Goal: Task Accomplishment & Management: Use online tool/utility

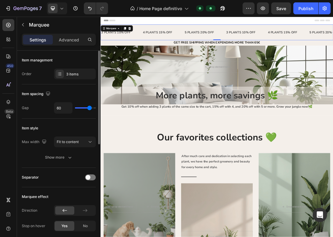
type input "68"
type input "80"
drag, startPoint x: 90, startPoint y: 109, endPoint x: 104, endPoint y: 110, distance: 14.1
type input "80"
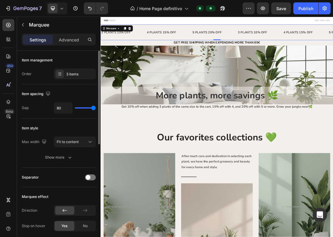
click at [104, 0] on div "7 / Home Page definitivo Default Preview Save Publish 450 Beta Sections(18) Ele…" at bounding box center [166, 0] width 333 height 0
type input "78"
type input "74"
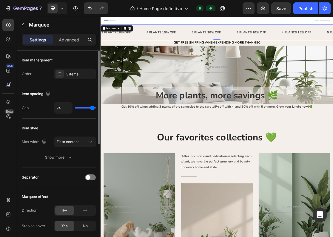
type input "69"
type input "62"
type input "54"
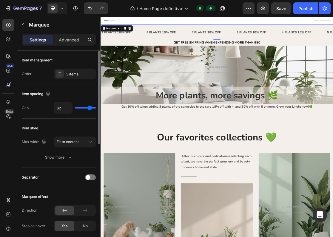
type input "54"
type input "44"
type input "33"
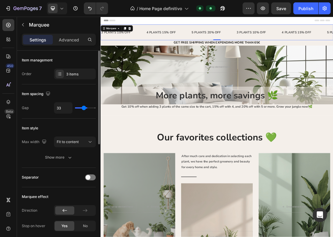
type input "29"
type input "27"
type input "26"
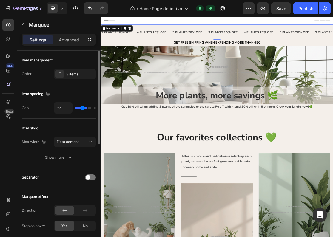
type input "26"
type input "23"
type input "15"
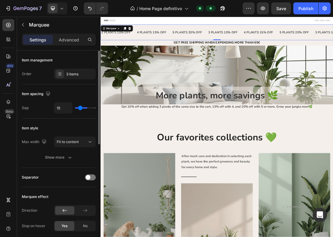
type input "4"
type input "0"
type input "1"
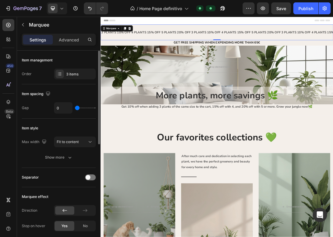
type input "1"
type input "5"
type input "22"
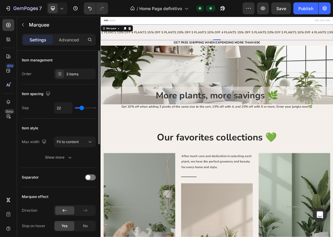
type input "46"
type input "80"
drag, startPoint x: 93, startPoint y: 109, endPoint x: 107, endPoint y: 111, distance: 14.2
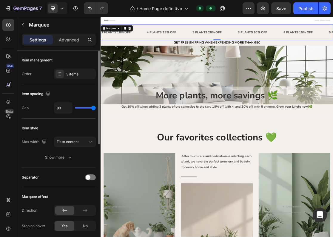
click at [107, 0] on div "7 / Home Page definitivo Default Preview Save Publish 450 Beta Sections(18) Ele…" at bounding box center [166, 0] width 333 height 0
click at [63, 103] on input "80" at bounding box center [63, 108] width 18 height 11
type input "1"
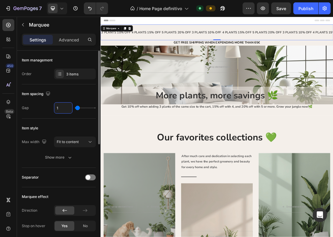
type input "10"
type input "100"
type input "80"
click at [67, 110] on input "100" at bounding box center [63, 108] width 18 height 11
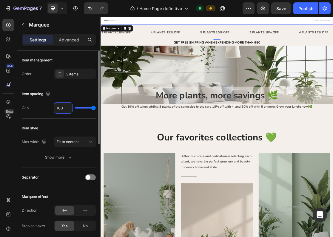
click at [67, 110] on input "100" at bounding box center [63, 108] width 18 height 11
type input "1"
type input "15"
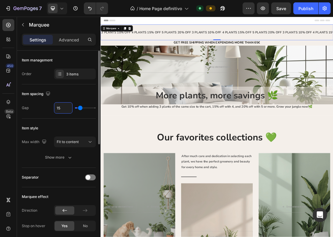
type input "150"
type input "80"
type input "150"
click at [81, 121] on div "Item style Max width Fit to content Show more" at bounding box center [59, 143] width 74 height 49
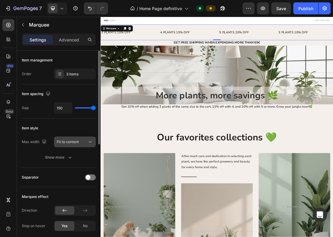
click at [81, 139] on div "Fit to content" at bounding box center [75, 142] width 36 height 6
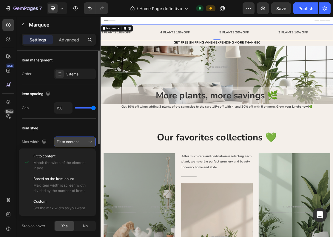
click at [81, 139] on div "Fit to content" at bounding box center [75, 142] width 36 height 6
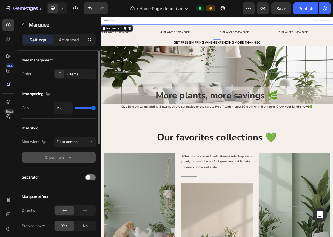
click at [58, 160] on button "Show more" at bounding box center [59, 157] width 74 height 11
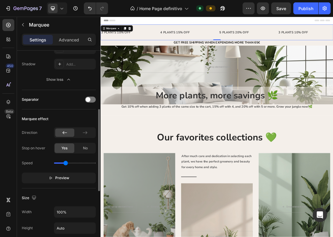
scroll to position [141, 0]
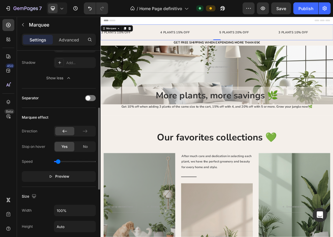
drag, startPoint x: 67, startPoint y: 162, endPoint x: 58, endPoint y: 162, distance: 8.4
click at [58, 162] on input "range" at bounding box center [75, 161] width 42 height 1
drag, startPoint x: 58, startPoint y: 162, endPoint x: 48, endPoint y: 162, distance: 10.1
click at [48, 162] on div "Speed" at bounding box center [59, 162] width 74 height 10
click at [74, 179] on button "Preview" at bounding box center [59, 176] width 74 height 11
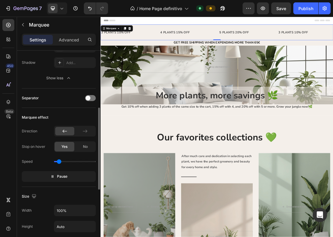
type input "0.3"
click at [59, 162] on input "range" at bounding box center [75, 161] width 42 height 1
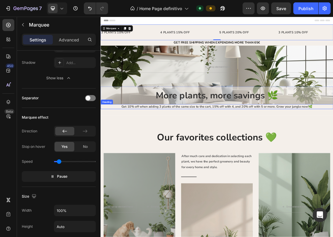
click at [209, 155] on h2 "Get 10% off when adding 3 plants of the same size to the cart, 15% off with 4, …" at bounding box center [280, 155] width 358 height 7
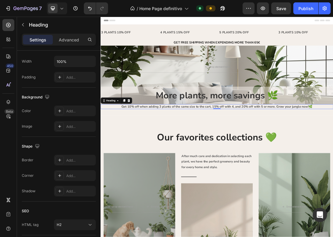
scroll to position [0, 0]
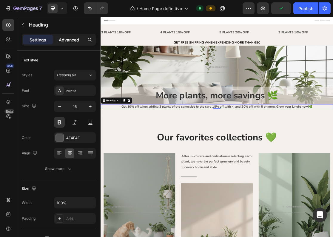
click at [70, 38] on p "Advanced" at bounding box center [69, 40] width 20 height 6
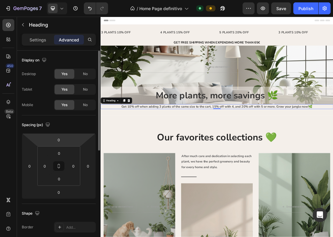
click at [68, 0] on html "7 / Home Page definitivo Default Preview Save Publish 450 Beta Sections(18) Ele…" at bounding box center [166, 0] width 333 height 0
click at [57, 141] on input "0" at bounding box center [59, 139] width 12 height 9
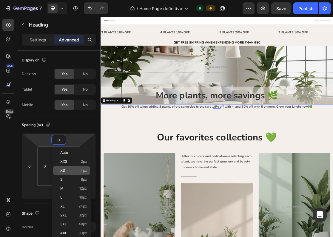
click at [65, 168] on div "XS 4px" at bounding box center [71, 170] width 37 height 9
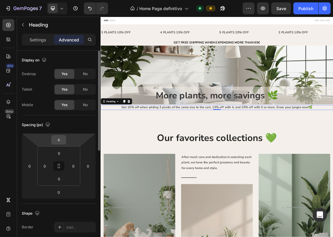
click at [64, 144] on input "4" at bounding box center [59, 139] width 12 height 9
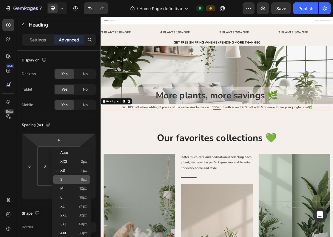
click at [72, 180] on p "S 8px" at bounding box center [73, 179] width 27 height 4
type input "8"
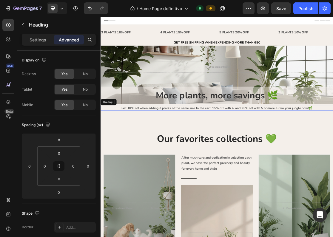
click at [286, 156] on h2 "Get 10% off when adding 3 plants of the same size to the cart, 15% off with 4, …" at bounding box center [280, 157] width 358 height 7
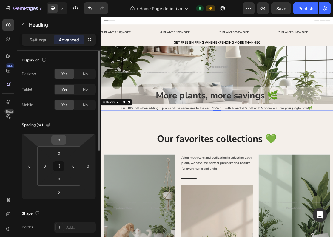
click at [65, 141] on div "8" at bounding box center [58, 140] width 15 height 10
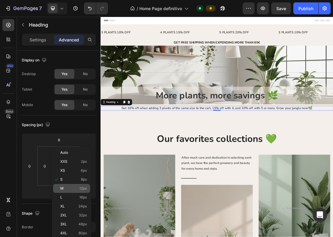
click at [86, 188] on span "12px" at bounding box center [83, 188] width 8 height 4
type input "12"
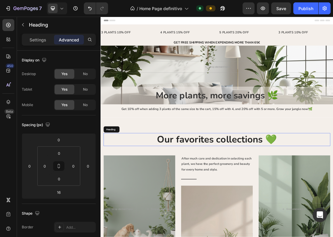
click at [128, 197] on h2 "Our favorites collections 💚" at bounding box center [279, 206] width 349 height 20
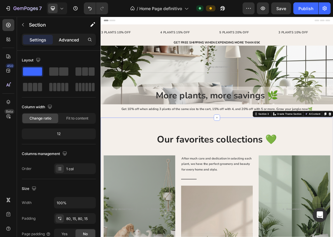
click at [71, 43] on div "Advanced" at bounding box center [69, 40] width 30 height 10
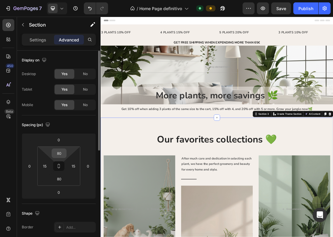
click at [59, 154] on input "80" at bounding box center [59, 153] width 12 height 9
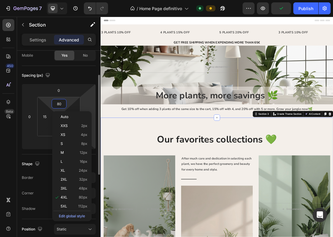
scroll to position [51, 0]
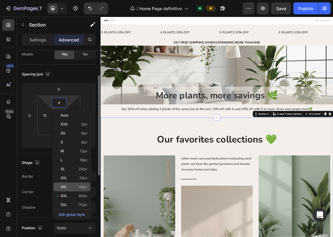
click at [81, 190] on div "3XL 48px" at bounding box center [71, 187] width 37 height 9
type input "48"
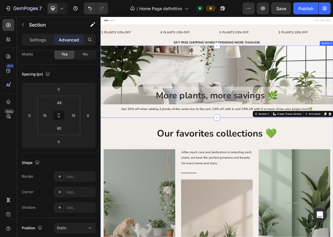
click at [115, 162] on div "Drop element here Row More plants, more savings 🌿 Heading Get 10% off when addi…" at bounding box center [280, 116] width 358 height 111
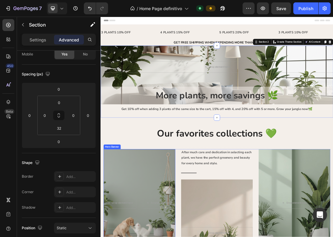
scroll to position [5, 0]
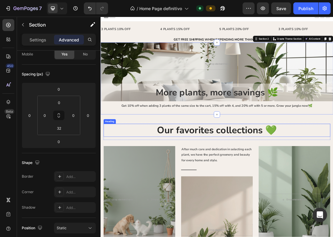
click at [180, 190] on h2 "Our favorites collections 💚" at bounding box center [279, 192] width 349 height 20
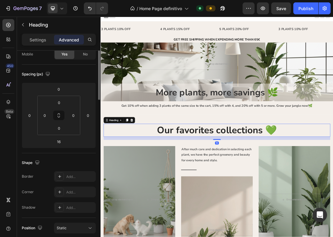
scroll to position [0, 0]
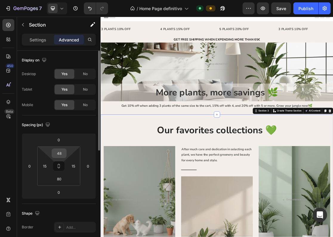
click at [65, 152] on div "48" at bounding box center [59, 154] width 15 height 10
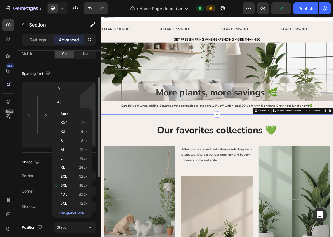
scroll to position [52, 0]
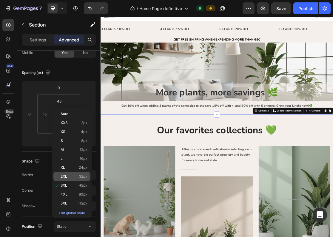
click at [82, 178] on span "32px" at bounding box center [83, 176] width 8 height 4
type input "32"
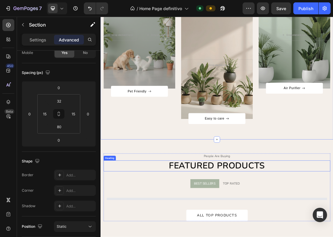
scroll to position [259, 0]
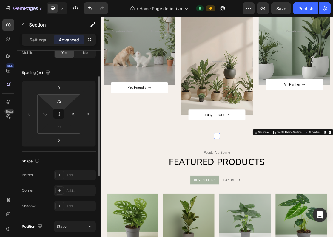
click at [62, 0] on html "7 / Home Page definitivo Default Preview Save Publish 450 Beta Sections(18) Ele…" at bounding box center [166, 0] width 333 height 0
click at [67, 0] on html "7 / Home Page definitivo Default Preview Save Publish 450 Beta Sections(18) Ele…" at bounding box center [166, 0] width 333 height 0
click at [62, 101] on input "72" at bounding box center [59, 101] width 12 height 9
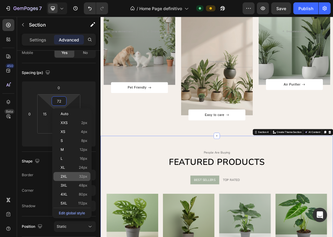
click at [82, 179] on div "2XL 32px" at bounding box center [71, 176] width 37 height 9
type input "32"
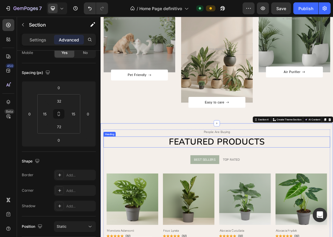
scroll to position [279, 0]
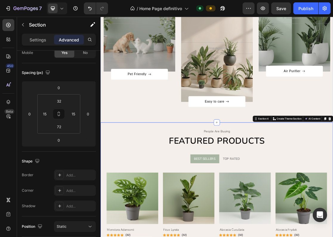
click at [180, 170] on div "Our favorites collections 💚 Heading Row After a long time of molding and crafti…" at bounding box center [280, 35] width 358 height 287
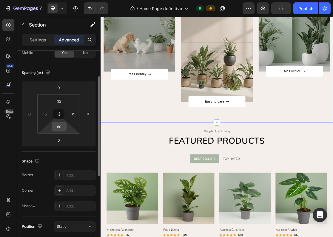
click at [64, 130] on input "80" at bounding box center [59, 126] width 12 height 9
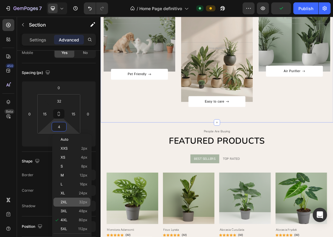
click at [82, 204] on span "32px" at bounding box center [83, 202] width 8 height 4
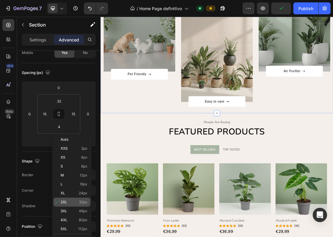
type input "32"
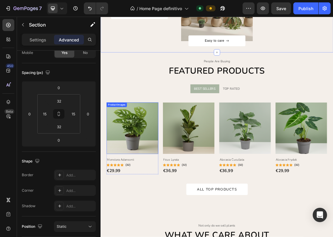
scroll to position [422, 0]
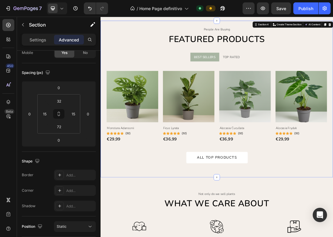
click at [159, 237] on div "people are buying Text Featured products Heading BEST SELLERS TOP RATED Product…" at bounding box center [280, 143] width 358 height 241
click at [64, 131] on div "72" at bounding box center [59, 127] width 15 height 10
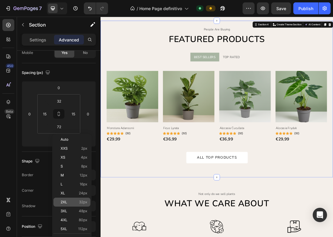
click at [85, 200] on span "32px" at bounding box center [83, 202] width 8 height 4
type input "32"
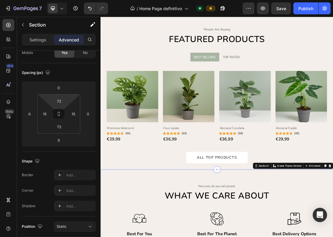
click at [61, 0] on html "7 / Home Page definitivo Default Preview Save Publish 450 Beta Sections(18) Ele…" at bounding box center [166, 0] width 333 height 0
click at [64, 101] on input "72" at bounding box center [59, 101] width 12 height 9
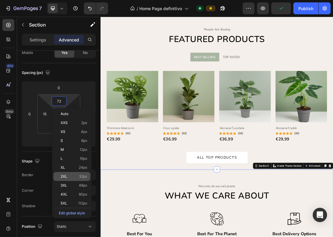
click at [85, 175] on span "32px" at bounding box center [83, 176] width 8 height 4
type input "32"
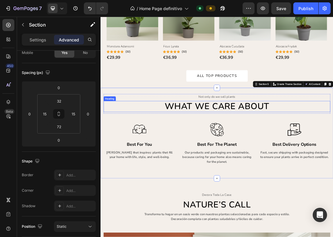
scroll to position [570, 0]
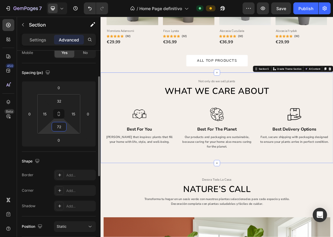
click at [60, 123] on input "72" at bounding box center [59, 126] width 12 height 9
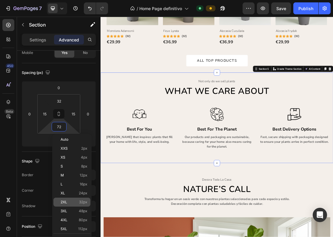
click at [82, 203] on span "32px" at bounding box center [83, 202] width 8 height 4
type input "32"
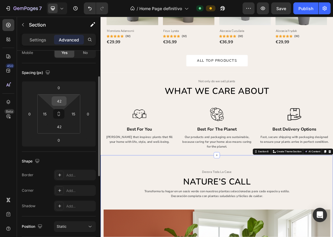
click at [57, 106] on div "42" at bounding box center [59, 101] width 15 height 10
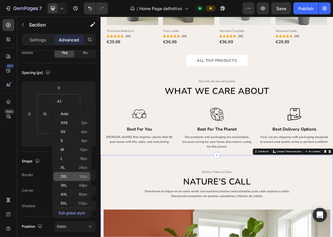
click at [78, 177] on p "2XL 32px" at bounding box center [74, 176] width 27 height 4
type input "32"
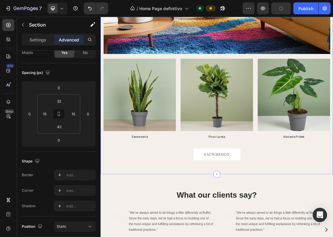
scroll to position [1158, 0]
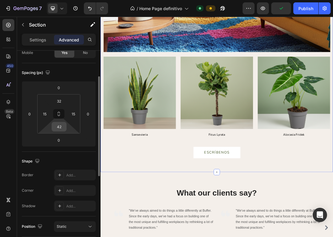
click at [56, 125] on input "42" at bounding box center [59, 126] width 12 height 9
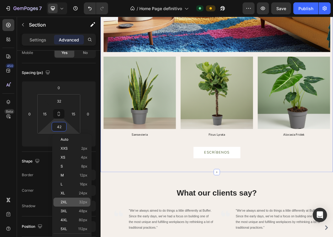
click at [84, 200] on span "32px" at bounding box center [83, 202] width 8 height 4
type input "32"
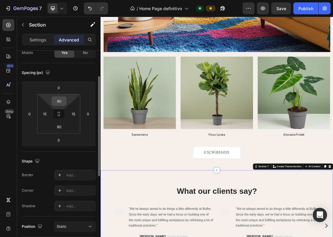
click at [65, 99] on input "80" at bounding box center [59, 101] width 12 height 9
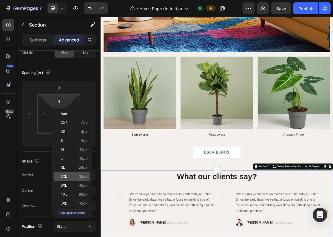
click at [82, 174] on span "32px" at bounding box center [83, 176] width 8 height 4
type input "32"
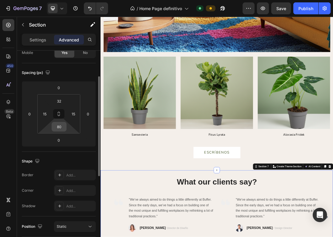
click at [58, 128] on input "80" at bounding box center [59, 126] width 12 height 9
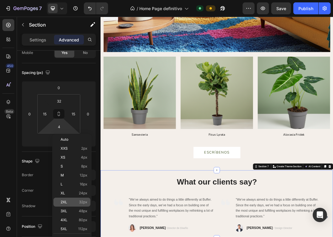
click at [84, 200] on div "2XL 32px" at bounding box center [71, 202] width 37 height 9
type input "32"
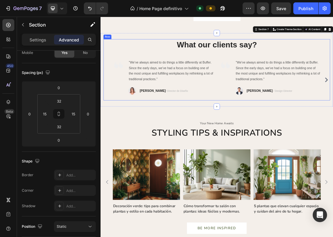
scroll to position [1371, 0]
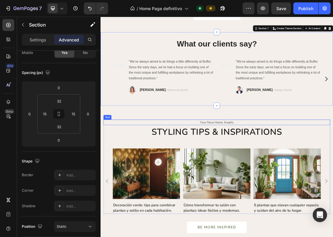
click at [173, 177] on div "your new home awaits" at bounding box center [279, 179] width 349 height 8
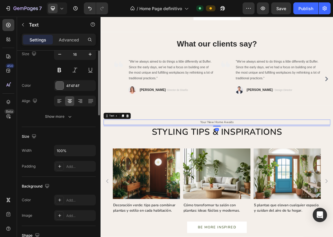
scroll to position [0, 0]
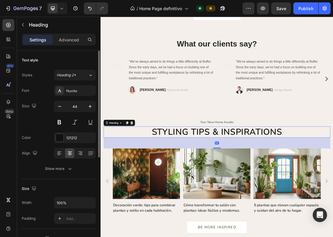
click at [161, 192] on h2 "Styling tips & inspirations" at bounding box center [279, 194] width 349 height 17
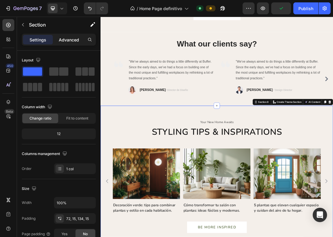
click at [73, 37] on p "Advanced" at bounding box center [69, 40] width 20 height 6
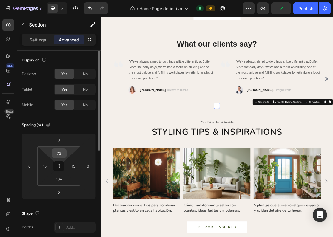
click at [63, 156] on input "72" at bounding box center [59, 153] width 12 height 9
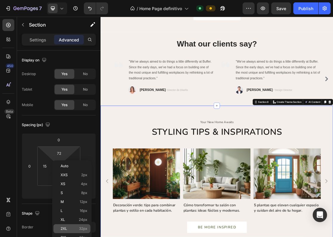
click at [78, 230] on p "2XL 32px" at bounding box center [74, 229] width 27 height 4
type input "32"
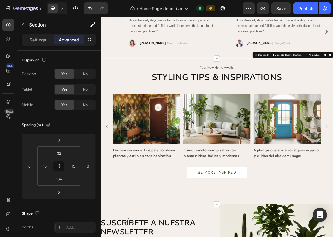
scroll to position [1458, 0]
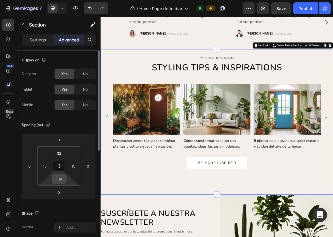
click at [58, 182] on input "134" at bounding box center [59, 178] width 12 height 9
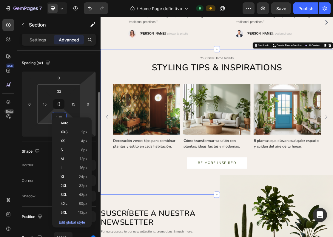
scroll to position [69, 0]
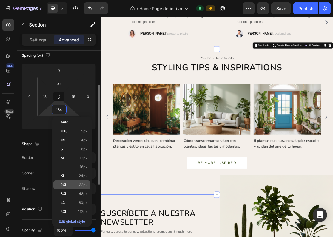
click at [84, 183] on span "32px" at bounding box center [83, 185] width 8 height 4
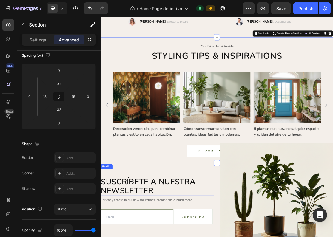
scroll to position [1477, 0]
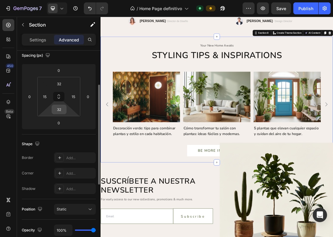
click at [61, 112] on input "32" at bounding box center [59, 109] width 12 height 9
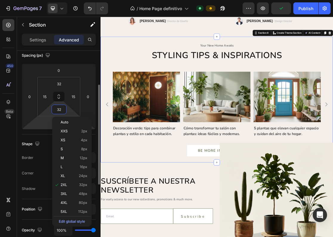
type input "2"
click at [44, 0] on html "7 / Home Page definitivo Default Preview Publish 450 Beta Sections(18) Elements…" at bounding box center [166, 0] width 333 height 0
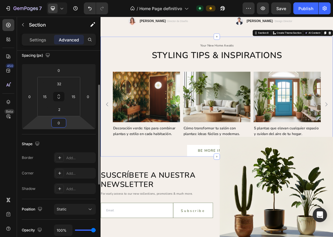
click at [62, 125] on input "0" at bounding box center [59, 122] width 12 height 9
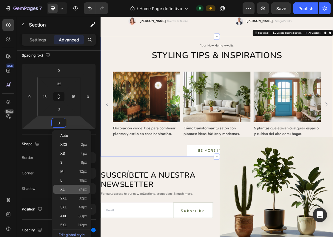
click at [78, 189] on p "XL 24px" at bounding box center [73, 189] width 27 height 4
type input "24"
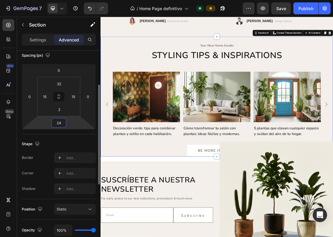
click at [59, 120] on input "24" at bounding box center [59, 122] width 12 height 9
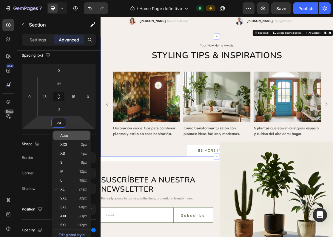
click at [69, 135] on p "Auto" at bounding box center [73, 136] width 27 height 4
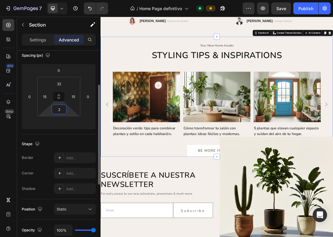
click at [64, 108] on input "2" at bounding box center [59, 109] width 12 height 9
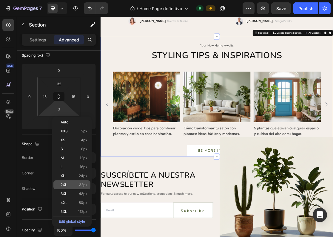
click at [78, 181] on div "2XL 32px" at bounding box center [71, 184] width 37 height 9
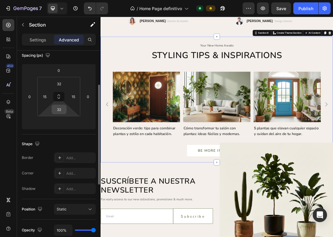
click at [63, 113] on input "32" at bounding box center [59, 109] width 12 height 9
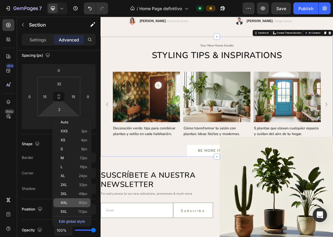
click at [79, 205] on div "4XL 80px" at bounding box center [71, 202] width 37 height 9
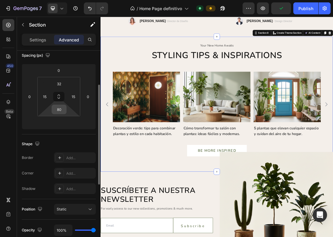
click at [65, 113] on div "80" at bounding box center [59, 110] width 15 height 10
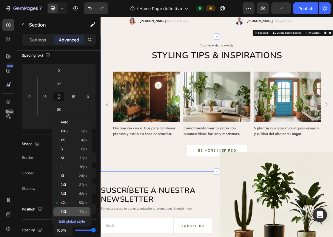
click at [87, 215] on div "5XL 112px" at bounding box center [71, 211] width 37 height 9
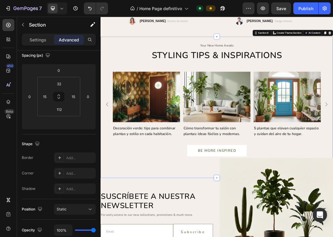
click at [184, 237] on div "your new home awaits Text Styling tips & inspirations Heading Image Decoración …" at bounding box center [280, 156] width 358 height 217
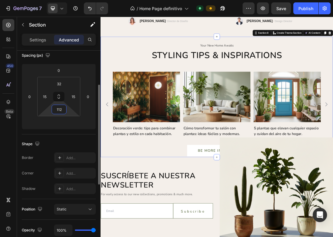
type input "5"
click at [71, 0] on html "7 / Home Page definitivo Default Preview Save Publish 450 Beta Sections(18) Ele…" at bounding box center [166, 0] width 333 height 0
click at [61, 110] on input "5" at bounding box center [59, 109] width 12 height 9
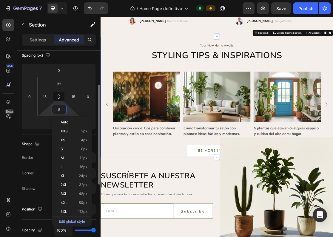
click at [61, 110] on input "5" at bounding box center [59, 109] width 12 height 9
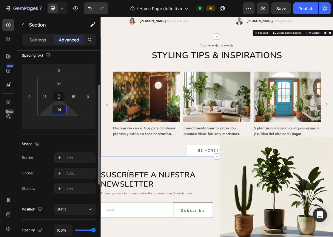
type input "140"
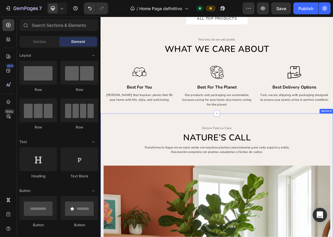
scroll to position [635, 0]
click at [65, 8] on icon at bounding box center [62, 8] width 6 height 6
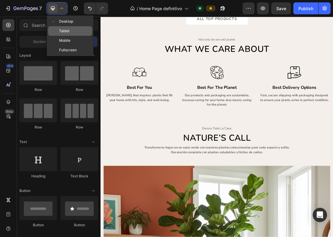
click at [67, 29] on span "Tablet" at bounding box center [64, 31] width 10 height 6
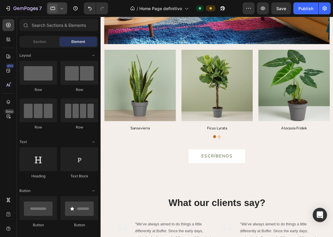
scroll to position [1111, 0]
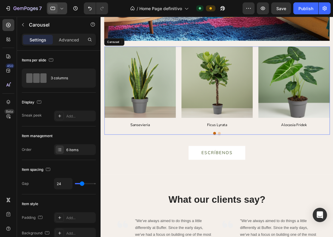
click at [247, 164] on div at bounding box center [248, 165] width 287 height 4
click at [246, 165] on button "Dot" at bounding box center [246, 165] width 4 height 4
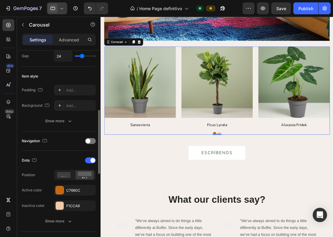
scroll to position [148, 0]
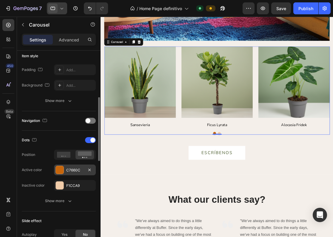
click at [68, 170] on div "C7660C" at bounding box center [74, 170] width 17 height 5
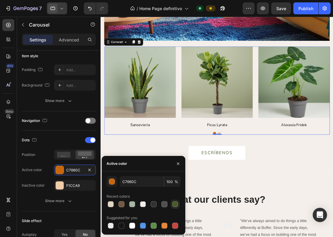
click at [175, 206] on div at bounding box center [175, 204] width 6 height 6
type input "4A5C2D"
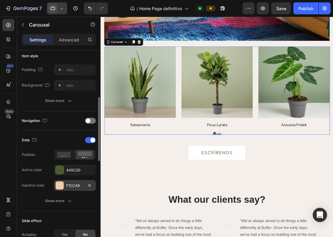
click at [69, 190] on div "F1CCA9" at bounding box center [75, 185] width 42 height 11
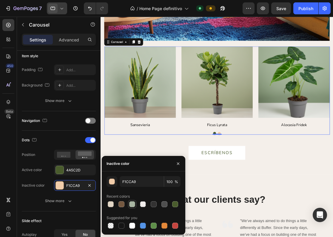
click at [134, 203] on div at bounding box center [132, 204] width 6 height 6
type input "A8B5A2"
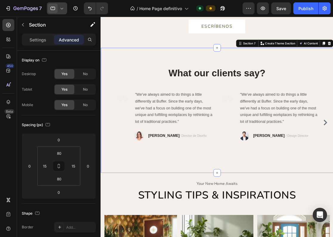
scroll to position [1328, 0]
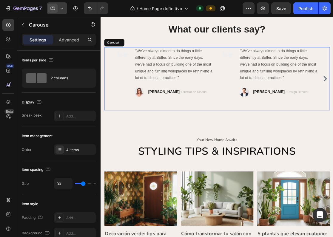
click at [259, 126] on div "Image "We’ve always aimed to do things a little differently at Buffer. Since th…" at bounding box center [315, 95] width 125 height 81
click at [77, 119] on div "Add..." at bounding box center [80, 116] width 28 height 5
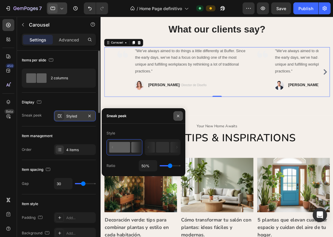
click at [177, 119] on button "button" at bounding box center [178, 116] width 10 height 10
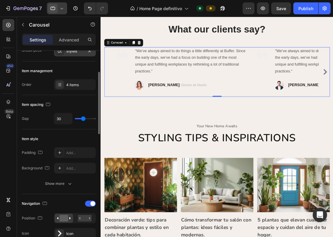
scroll to position [66, 0]
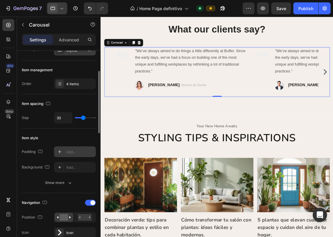
click at [73, 154] on div "Add..." at bounding box center [80, 151] width 28 height 5
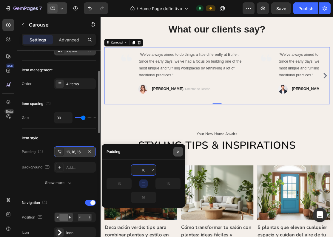
click at [178, 151] on icon "button" at bounding box center [178, 151] width 2 height 2
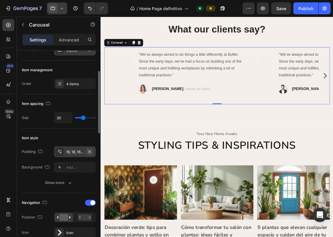
click at [89, 151] on icon "button" at bounding box center [89, 151] width 2 height 2
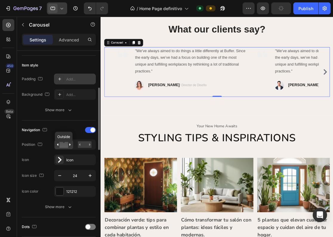
scroll to position [141, 0]
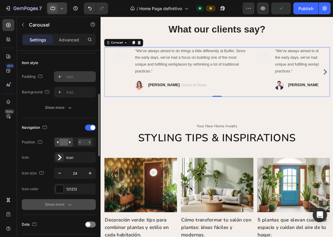
click at [72, 202] on icon "button" at bounding box center [70, 205] width 6 height 6
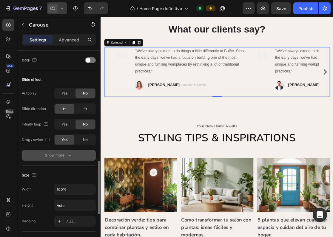
scroll to position [415, 0]
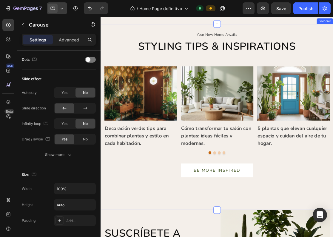
scroll to position [1464, 0]
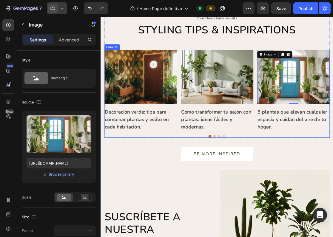
click at [200, 165] on div "Image Decoración verde: tips para combinar plantas y estilo en cada habitación.…" at bounding box center [248, 115] width 287 height 112
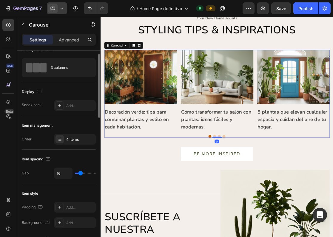
scroll to position [11, 0]
click at [87, 105] on div "Add..." at bounding box center [80, 105] width 28 height 5
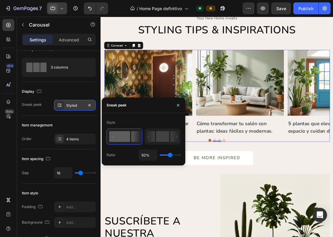
click at [128, 136] on rect at bounding box center [119, 136] width 21 height 11
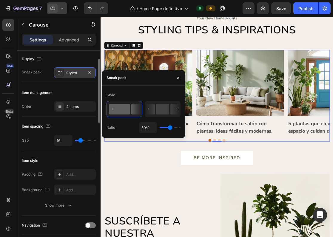
scroll to position [49, 0]
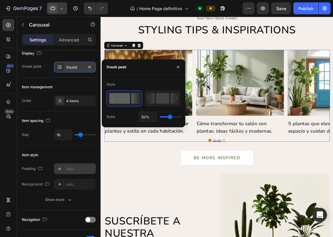
click at [78, 170] on div "Add..." at bounding box center [80, 168] width 28 height 5
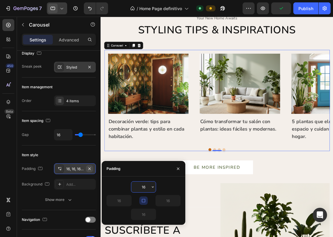
click at [91, 170] on icon "button" at bounding box center [89, 168] width 2 height 2
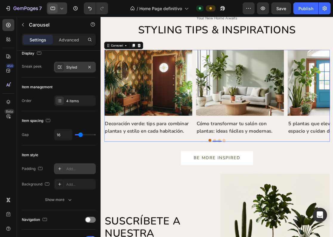
click at [244, 174] on button "Dot" at bounding box center [246, 174] width 4 height 4
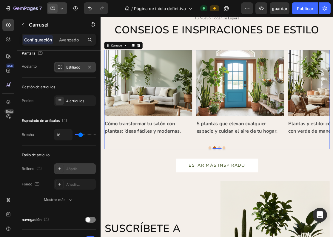
click at [80, 71] on div "Estiliado" at bounding box center [75, 67] width 42 height 11
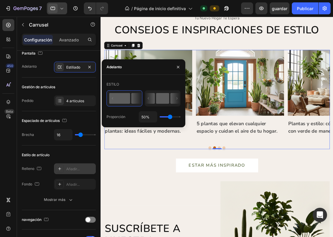
click at [153, 103] on icon at bounding box center [150, 98] width 10 height 11
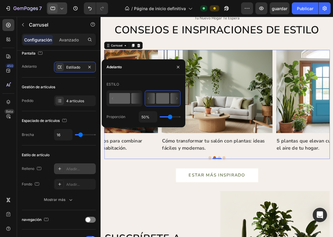
click at [123, 103] on rect at bounding box center [119, 98] width 21 height 11
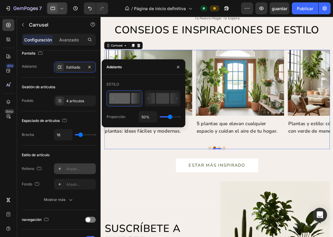
type input "63%"
type input "63"
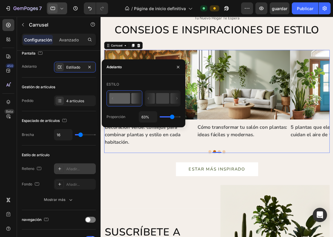
type input "80%"
type input "80"
type input "85%"
type input "85"
type input "87%"
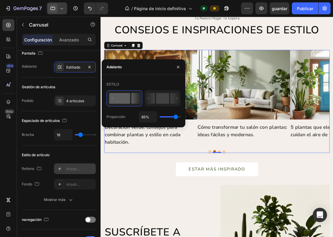
type input "87"
type input "89%"
type input "89"
type input "90%"
type input "90"
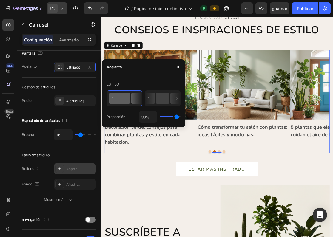
type input "94%"
type input "94"
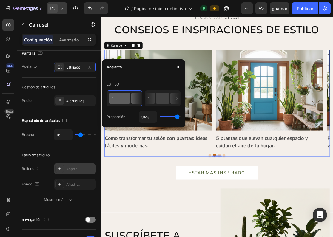
type input "96%"
type input "96"
type input "97%"
type input "97"
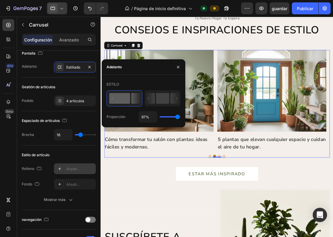
type input "99%"
type input "99"
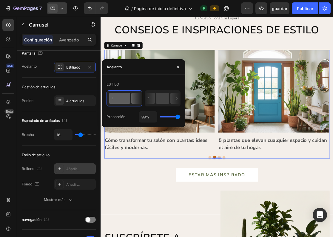
type input "97%"
type input "97"
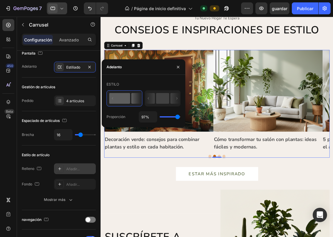
type input "92%"
type input "92"
type input "87%"
type input "87"
type input "84%"
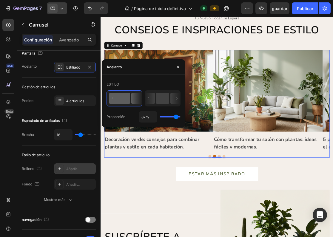
type input "84"
type input "80%"
type input "80"
type input "77%"
type input "77"
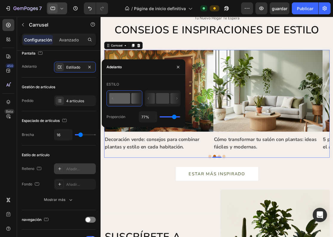
type input "71%"
type input "71"
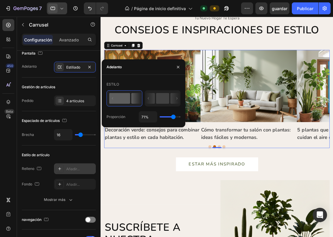
type input "70%"
type input "70"
type input "66%"
type input "66"
type input "64%"
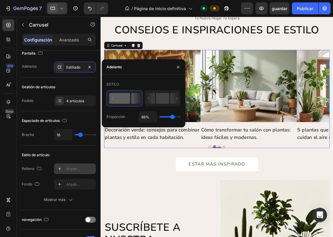
type input "64"
type input "63%"
type input "63"
type input "61%"
type input "61"
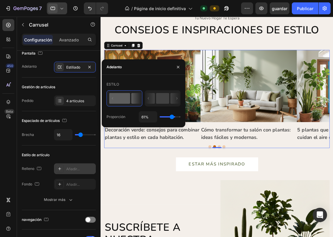
type input "59%"
type input "59"
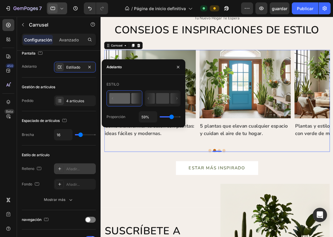
type input "57%"
type input "57"
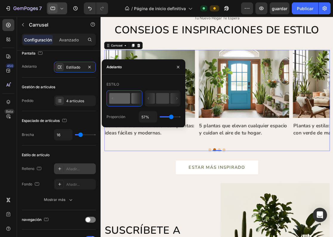
type input "56%"
type input "56"
type input "54%"
type input "54"
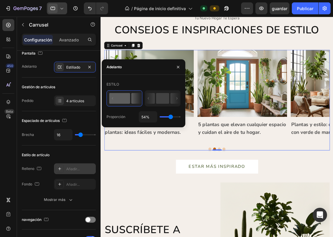
type input "52%"
type input "52"
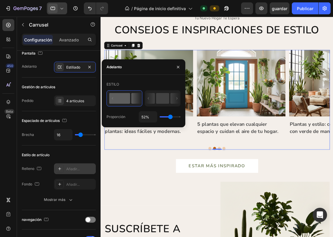
type input "51%"
type input "51"
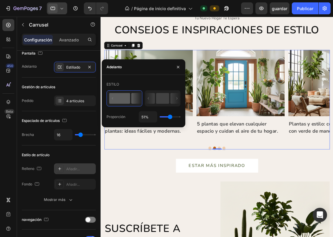
type input "49%"
type input "49"
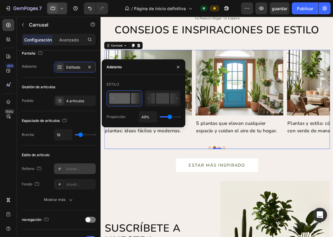
type input "51%"
type input "51"
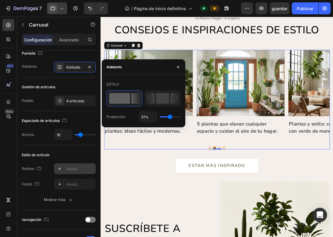
type input "52%"
type input "52"
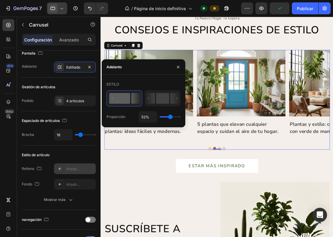
type input "51%"
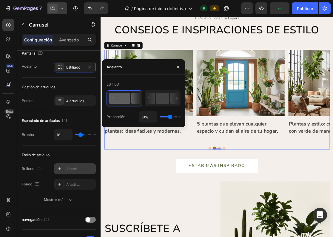
type input "51"
click at [169, 117] on input "range" at bounding box center [170, 116] width 21 height 1
click at [178, 69] on icon "button" at bounding box center [178, 67] width 5 height 5
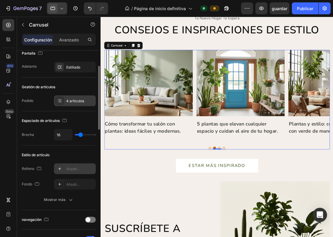
click at [72, 104] on div "4 artículos" at bounding box center [75, 100] width 42 height 11
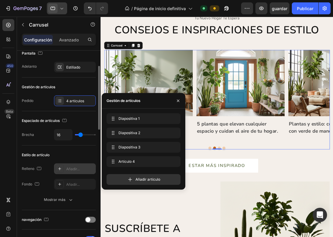
click at [45, 104] on div "Pedido 4 artículos" at bounding box center [59, 100] width 74 height 11
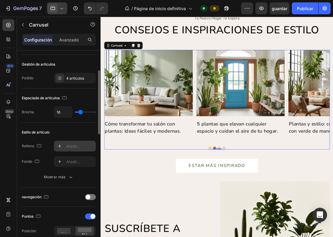
scroll to position [73, 0]
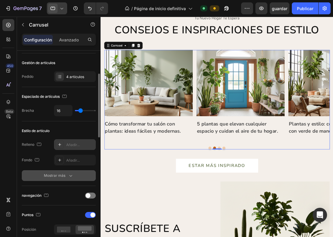
click at [71, 179] on button "Mostrar más" at bounding box center [59, 175] width 74 height 11
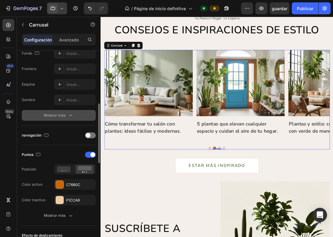
scroll to position [180, 0]
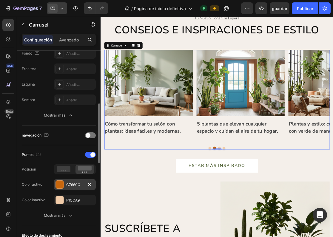
click at [73, 183] on div "C7660C" at bounding box center [74, 184] width 17 height 5
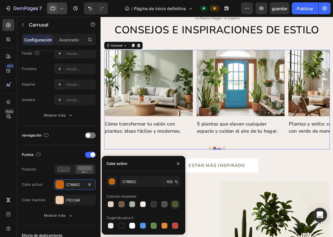
click at [173, 205] on div at bounding box center [175, 204] width 6 height 6
type input "4A5C2D"
click at [69, 203] on div "F1CCA9" at bounding box center [74, 200] width 17 height 5
click at [137, 203] on div at bounding box center [143, 204] width 74 height 8
click at [134, 203] on div at bounding box center [132, 204] width 6 height 6
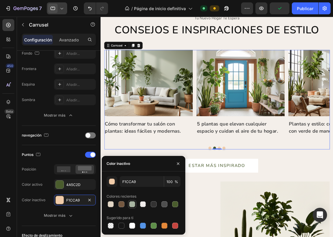
type input "A8B5A2"
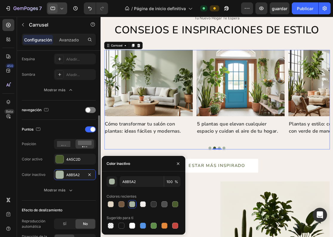
scroll to position [209, 0]
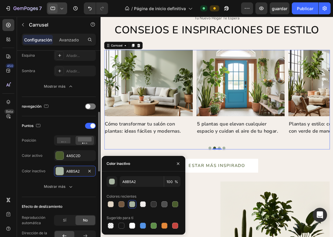
click at [58, 194] on div "Puntos Posición Color activo 4A5C2D Color inactivo A8B5A2 Mostrar más" at bounding box center [59, 156] width 74 height 81
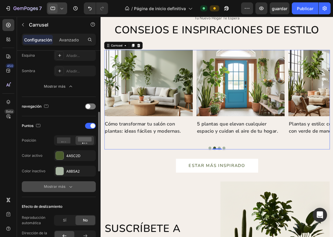
click at [67, 189] on div "Mostrar más" at bounding box center [59, 187] width 30 height 6
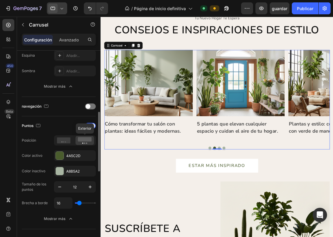
click at [82, 141] on rect at bounding box center [85, 139] width 14 height 4
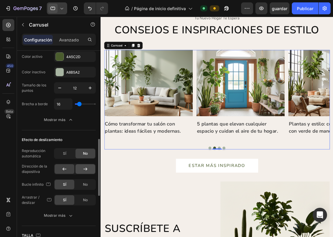
scroll to position [309, 0]
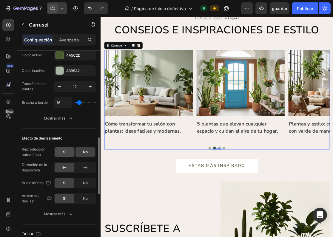
click at [63, 151] on span "SÍ" at bounding box center [64, 151] width 3 height 5
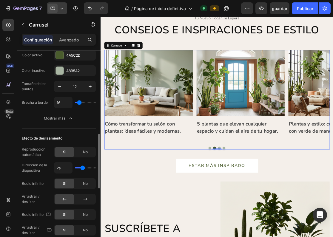
click at [81, 168] on input "range" at bounding box center [85, 167] width 21 height 1
type input "1.3s"
type input "1.3"
type input "1.4s"
type input "1.4"
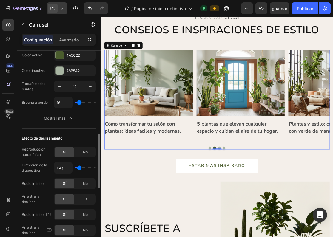
type input "1.6s"
type input "1.6"
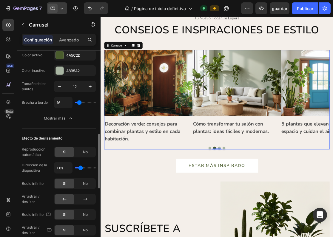
type input "1.7s"
type input "1.7"
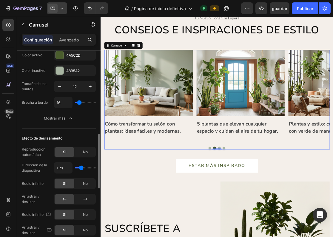
type input "1.8s"
type input "1.8"
type input "1.9s"
type input "1.9"
type input "2s"
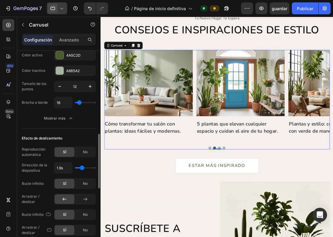
type input "2"
drag, startPoint x: 78, startPoint y: 168, endPoint x: 82, endPoint y: 168, distance: 3.9
click at [82, 168] on input "range" at bounding box center [85, 167] width 21 height 1
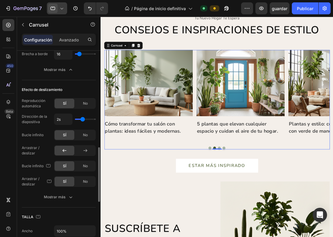
scroll to position [358, 0]
click at [83, 103] on span "No" at bounding box center [85, 103] width 5 height 5
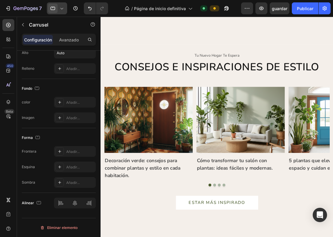
scroll to position [1427, 0]
click at [222, 219] on div "Imagen Cómo transformar tu salón con plantas: ideas fáciles y modernas. texto" at bounding box center [278, 165] width 112 height 118
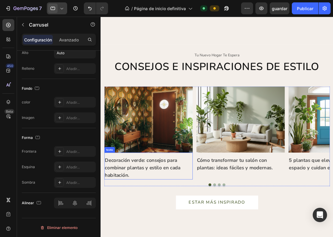
click at [211, 198] on p "Decoración verde: consejos para combinar plantas y estilo en cada habitación." at bounding box center [161, 209] width 111 height 28
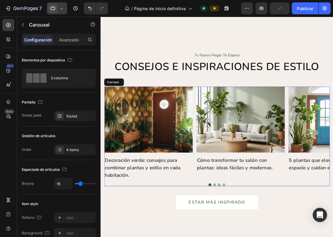
click at [219, 114] on div "Imagen Decoración verde: consejos para combinar plantas y estilo en cada habita…" at bounding box center [248, 165] width 287 height 118
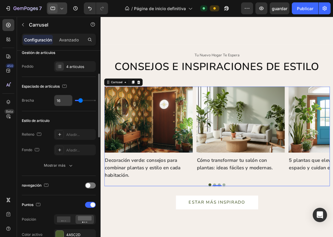
scroll to position [89, 0]
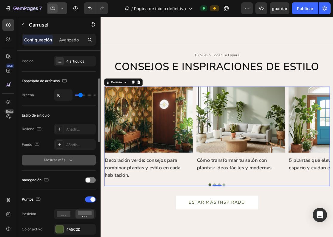
click at [58, 160] on div "Mostrar más" at bounding box center [59, 160] width 30 height 6
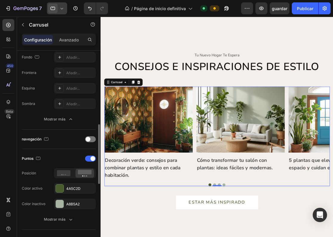
scroll to position [198, 0]
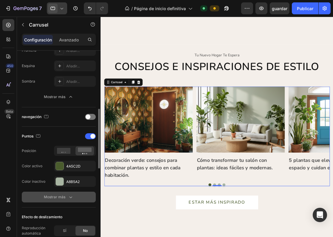
click at [58, 198] on div "Mostrar más" at bounding box center [59, 197] width 30 height 6
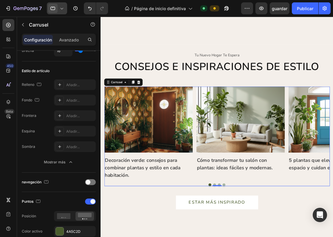
scroll to position [0, 0]
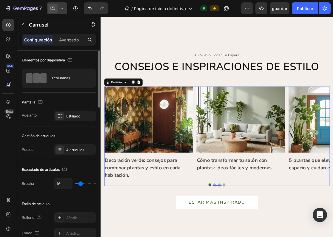
click at [36, 112] on div "Adelanto" at bounding box center [29, 116] width 15 height 10
click at [30, 117] on div "Adelanto" at bounding box center [29, 115] width 15 height 5
click at [32, 103] on div "Pantalla" at bounding box center [33, 102] width 22 height 8
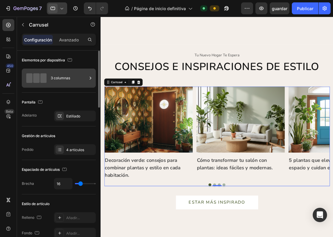
click at [75, 77] on div "3 columnas" at bounding box center [69, 78] width 36 height 14
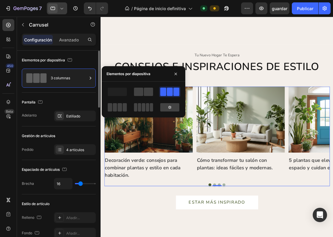
click at [74, 102] on div "Pantalla" at bounding box center [59, 103] width 74 height 10
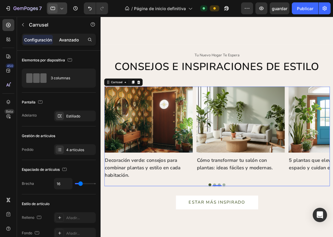
click at [70, 39] on p "Avanzado" at bounding box center [69, 40] width 20 height 6
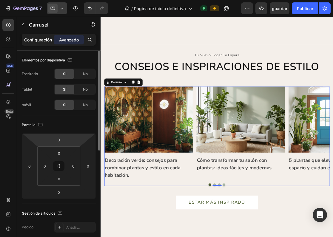
click at [37, 38] on p "Configuración" at bounding box center [38, 40] width 28 height 6
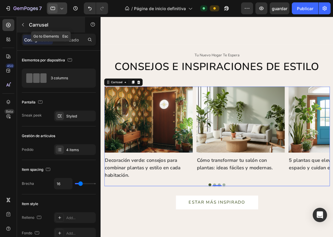
click at [26, 23] on button "button" at bounding box center [23, 25] width 10 height 10
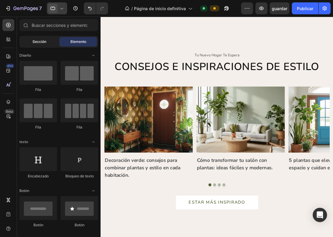
click at [50, 40] on div "Sección" at bounding box center [40, 42] width 38 height 10
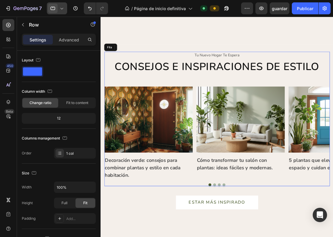
click at [162, 97] on div "Tu nuevo hogar te espera texto CONSEJOS E INSPIRACIONES DE ESTILO Encabezado Im…" at bounding box center [248, 146] width 287 height 171
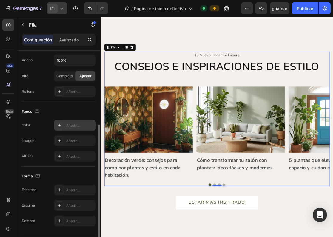
scroll to position [145, 0]
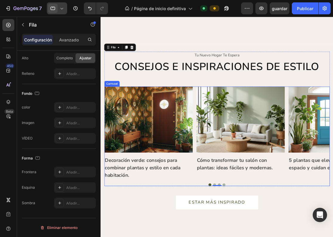
click at [220, 115] on div "Imagen Decoración verde: consejos para combinar plantas y estilo en cada habita…" at bounding box center [248, 165] width 287 height 118
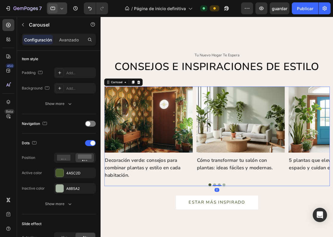
scroll to position [0, 0]
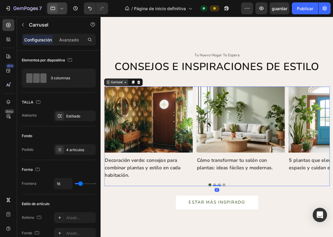
click at [122, 99] on div "Carrusel" at bounding box center [120, 100] width 17 height 5
click at [124, 100] on div "Carrusel" at bounding box center [120, 100] width 17 height 5
click at [79, 118] on div "Estiliado" at bounding box center [74, 116] width 17 height 5
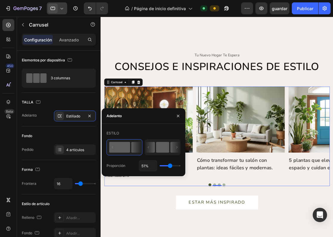
click at [161, 149] on rect at bounding box center [162, 147] width 13 height 11
type input "50%"
type input "50"
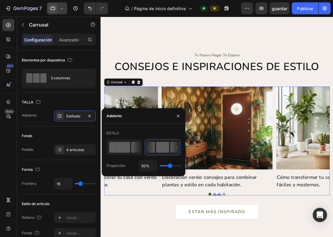
click at [125, 146] on rect at bounding box center [119, 147] width 21 height 11
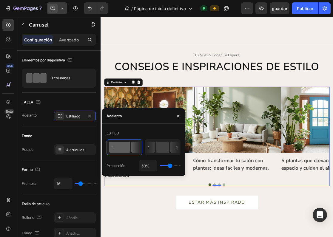
type input "51%"
type input "51"
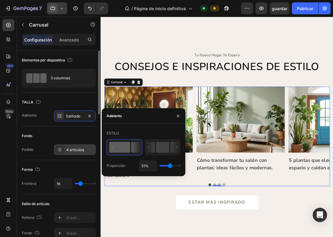
click at [78, 151] on div "4 artículos" at bounding box center [80, 149] width 28 height 5
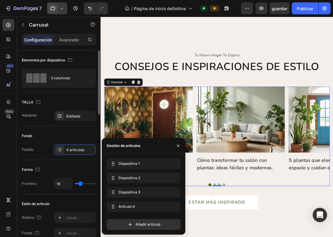
click at [84, 139] on div "Fondo" at bounding box center [59, 136] width 74 height 10
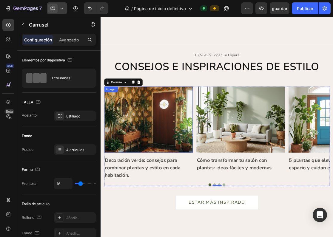
scroll to position [1428, 0]
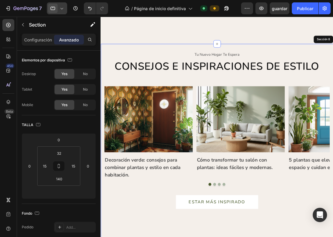
click at [102, 153] on div "Tu nuevo hogar te espera texto CONSEJOS E INSPIRACIONES DE ESTILO Encabezado Im…" at bounding box center [249, 177] width 296 height 252
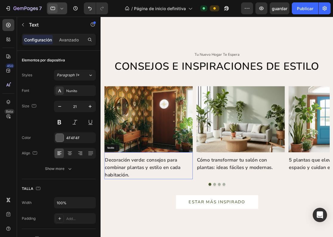
click at [159, 200] on strong "Decoración verde: consejos para combinar plantas y estilo en cada habitación." at bounding box center [154, 208] width 96 height 27
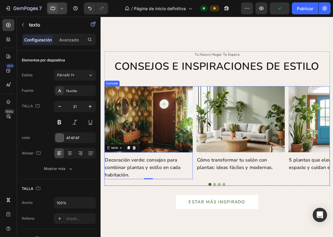
click at [219, 202] on div "Imagen Decoración verde: consejos para combinar plantas y estilo en cada habita…" at bounding box center [248, 164] width 287 height 118
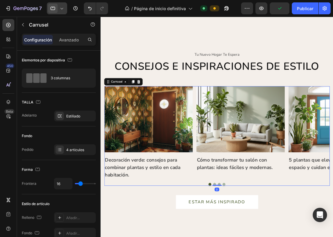
click at [218, 177] on div "Imagen Decoración verde: consejos para combinar plantas y estilo en cada habita…" at bounding box center [248, 164] width 287 height 118
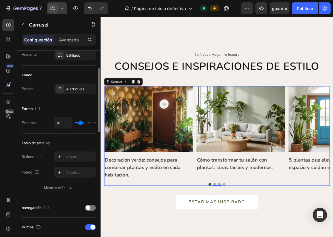
scroll to position [67, 0]
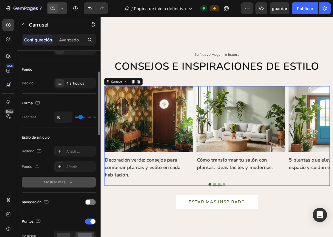
click at [69, 183] on icon "button" at bounding box center [71, 182] width 6 height 6
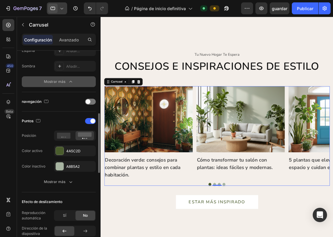
scroll to position [215, 0]
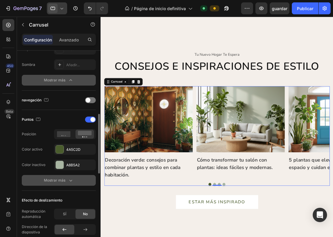
click at [62, 181] on div "Mostrar más" at bounding box center [59, 180] width 30 height 6
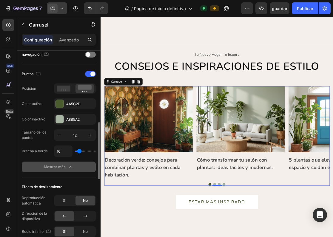
scroll to position [267, 0]
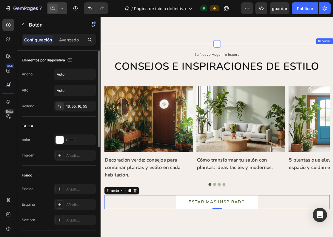
click at [321, 237] on div "Tu nuevo hogar te espera texto CONSEJOS E INSPIRACIONES DE ESTILO Encabezado Im…" at bounding box center [249, 177] width 296 height 252
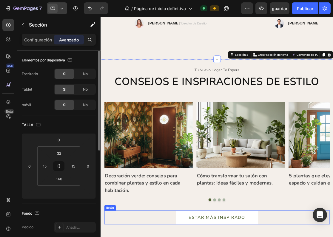
scroll to position [1119, 0]
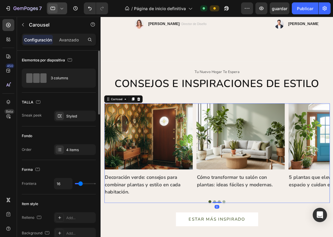
click at [333, 137] on div "Imagen Decoración verde: consejos para combinar plantas y estilo en cada habita…" at bounding box center [248, 186] width 287 height 118
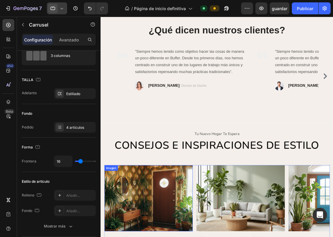
scroll to position [1788, 0]
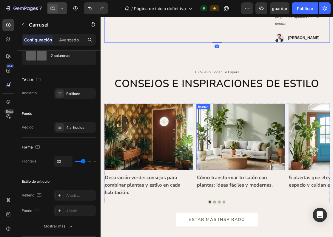
scroll to position [1878, 0]
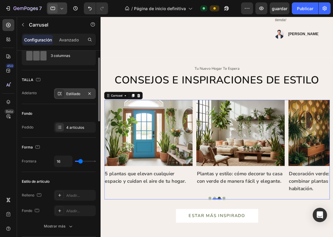
click at [68, 98] on div "Estiliado" at bounding box center [75, 93] width 42 height 11
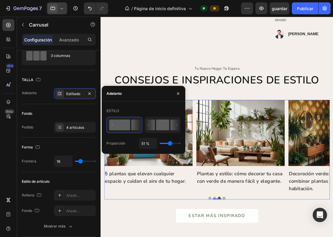
click at [162, 123] on rect at bounding box center [162, 125] width 13 height 11
type input "50%"
type input "50"
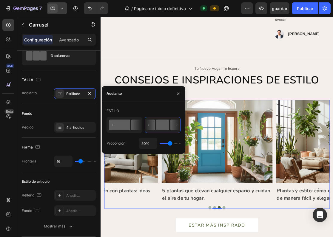
click at [118, 126] on rect at bounding box center [119, 125] width 21 height 11
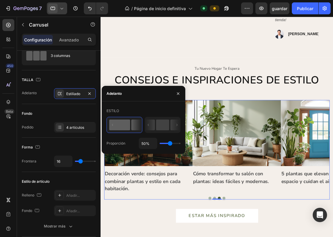
type input "51%"
type input "51"
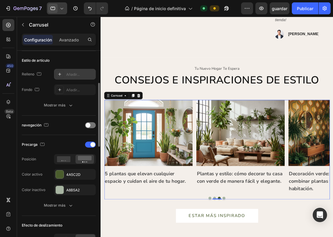
scroll to position [145, 0]
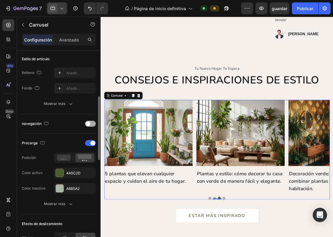
click at [92, 124] on div at bounding box center [90, 124] width 11 height 6
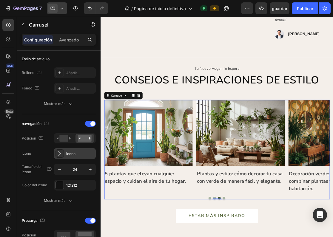
click at [80, 153] on div "icono" at bounding box center [80, 153] width 28 height 5
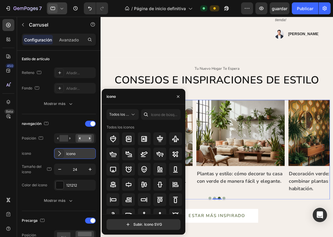
click at [80, 153] on div "icono" at bounding box center [80, 153] width 28 height 5
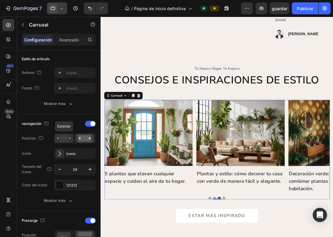
click at [67, 140] on rect at bounding box center [63, 138] width 9 height 7
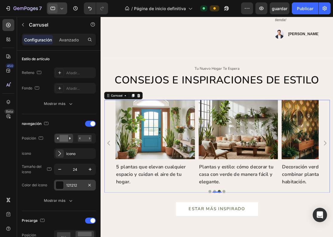
click at [69, 188] on div "121212" at bounding box center [75, 185] width 42 height 11
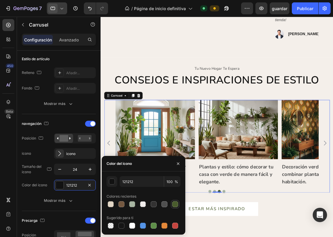
click at [172, 203] on div at bounding box center [175, 204] width 6 height 6
type input "4A5C2D"
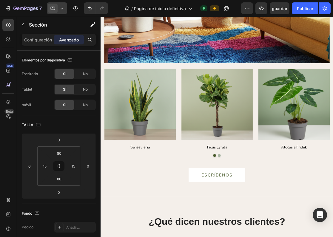
scroll to position [1551, 0]
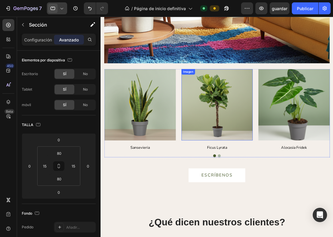
click at [251, 151] on img at bounding box center [248, 128] width 91 height 91
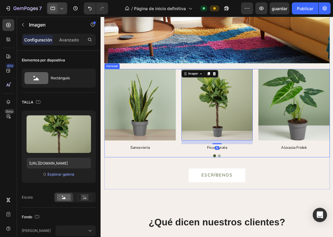
click at [199, 170] on div "Imagen Sansevieria Bloque de texto Imagen 16 Ficus Lyrata Bloque de texto Image…" at bounding box center [248, 135] width 287 height 104
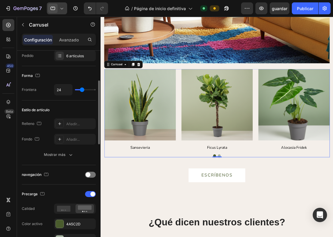
scroll to position [102, 0]
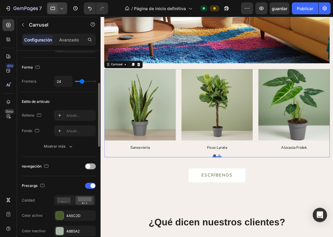
click at [87, 168] on span at bounding box center [88, 166] width 5 height 5
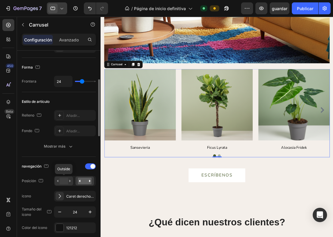
click at [62, 181] on rect at bounding box center [63, 181] width 9 height 7
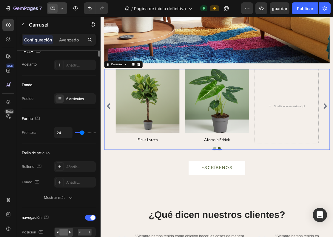
scroll to position [0, 0]
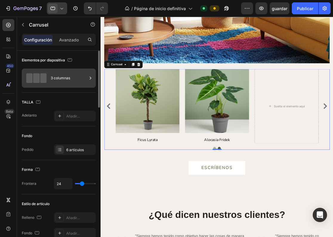
click at [70, 82] on div "3 columnas" at bounding box center [69, 78] width 36 height 14
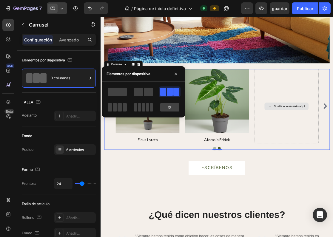
click at [333, 118] on div "Suelta el elemento aquí" at bounding box center [336, 130] width 81 height 95
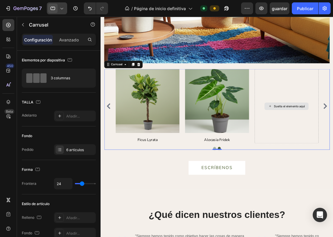
click at [333, 101] on div "Suelta el elemento aquí" at bounding box center [336, 130] width 81 height 95
click at [333, 143] on div "Suelta el elemento aquí" at bounding box center [336, 130] width 81 height 95
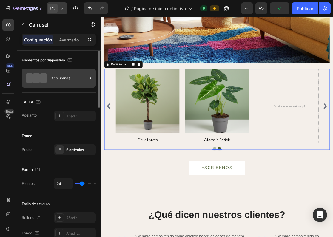
click at [68, 78] on div "3 columnas" at bounding box center [69, 78] width 36 height 14
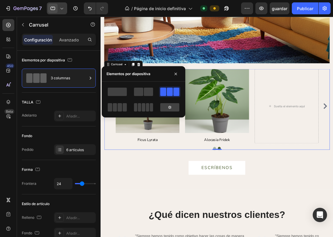
click at [170, 95] on span at bounding box center [170, 92] width 6 height 8
click at [310, 154] on div "Suelta el elemento aquí" at bounding box center [336, 130] width 81 height 95
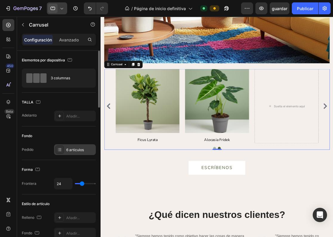
click at [88, 151] on div "6 artículos" at bounding box center [80, 149] width 28 height 5
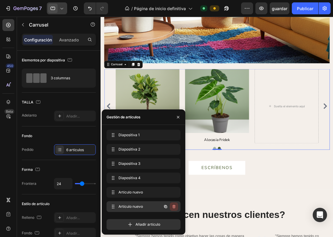
click at [174, 207] on icon "button" at bounding box center [173, 206] width 5 height 5
click at [173, 204] on div "Eliminar" at bounding box center [169, 206] width 14 height 5
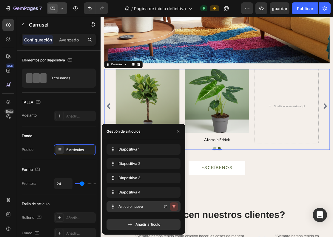
click at [174, 204] on button "button" at bounding box center [174, 206] width 8 height 8
click at [174, 204] on button "Eliminar" at bounding box center [168, 206] width 19 height 8
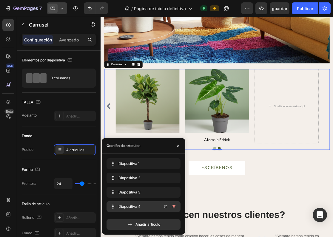
click at [174, 205] on icon "button" at bounding box center [173, 207] width 3 height 4
click at [174, 205] on div "Eliminar" at bounding box center [169, 206] width 14 height 5
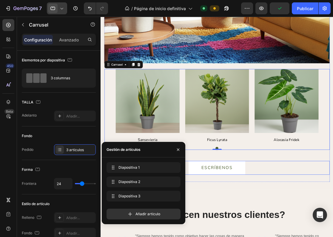
click at [308, 214] on div "ESCRÍBENOS Botón" at bounding box center [248, 209] width 287 height 18
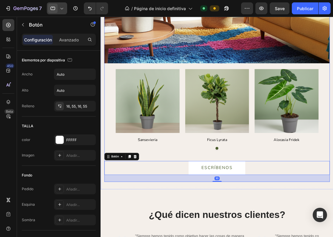
click at [322, 192] on div "ESCRÍBENOS Botón 30" at bounding box center [248, 206] width 287 height 41
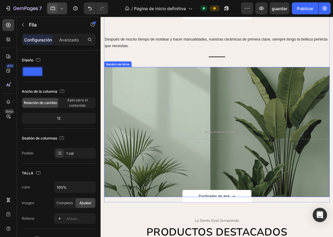
scroll to position [635, 0]
click at [219, 117] on div "Superposición" at bounding box center [248, 164] width 287 height 166
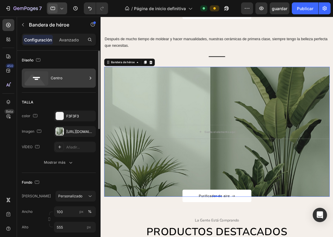
click at [76, 87] on div "Centro" at bounding box center [59, 78] width 74 height 19
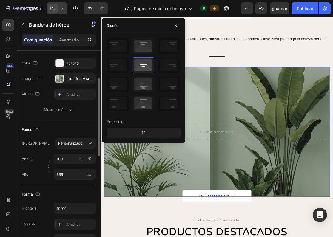
scroll to position [59, 0]
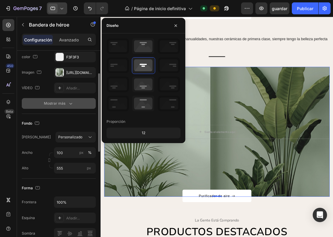
click at [60, 106] on div "Mostrar más" at bounding box center [59, 104] width 30 height 6
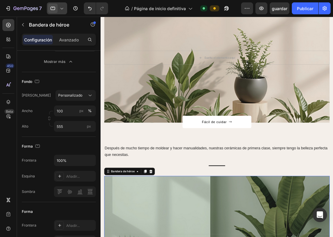
scroll to position [495, 0]
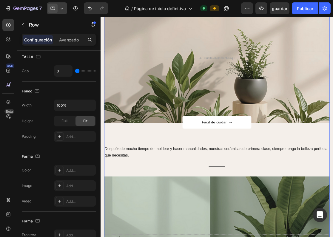
scroll to position [0, 0]
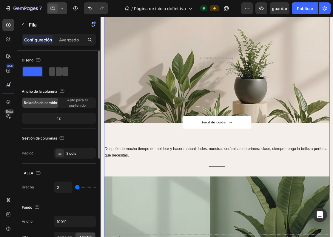
click at [58, 67] on div at bounding box center [58, 71] width 21 height 11
type input "30"
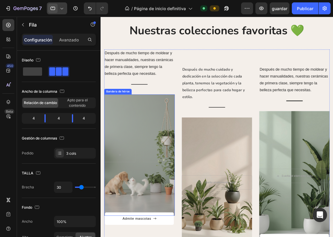
scroll to position [150, 0]
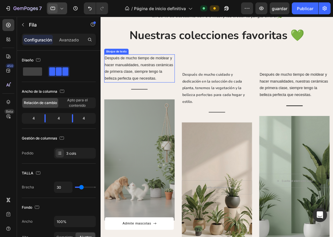
click at [160, 86] on p "Después de mucho tiempo de moldear y hacer manualidades, nuestras cerámicas de …" at bounding box center [150, 82] width 89 height 34
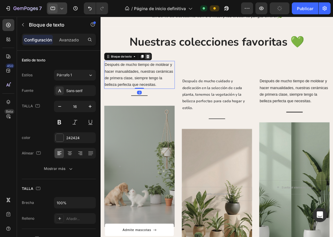
click at [161, 67] on icon at bounding box center [160, 67] width 5 height 5
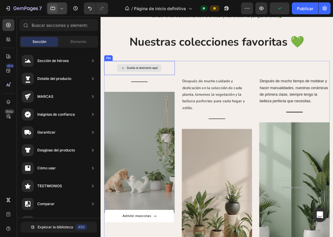
click at [183, 83] on div "Suelta el elemento aquí" at bounding box center [150, 82] width 90 height 18
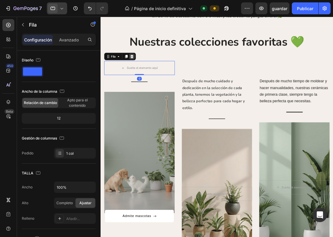
click at [142, 68] on icon at bounding box center [140, 67] width 5 height 5
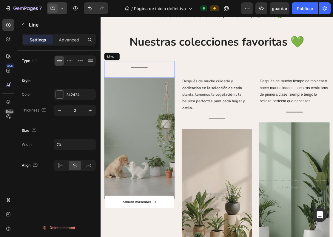
click at [159, 81] on div at bounding box center [149, 81] width 21 height 1
click at [144, 69] on icon at bounding box center [144, 67] width 4 height 4
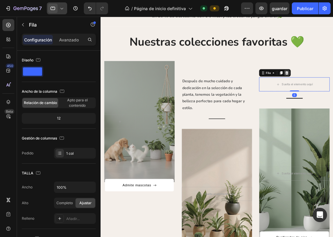
click at [333, 88] on div at bounding box center [337, 88] width 7 height 7
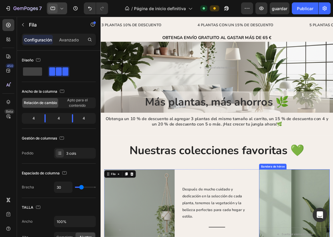
scroll to position [14, 0]
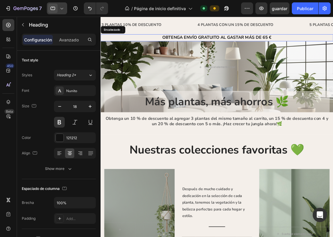
click at [333, 44] on h2 "OBTENGA ENVÍO GRATUITO AL GASTAR MÁS DE 65 €" at bounding box center [249, 43] width 296 height 8
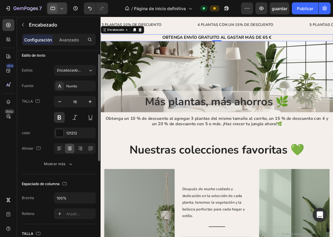
scroll to position [7, 0]
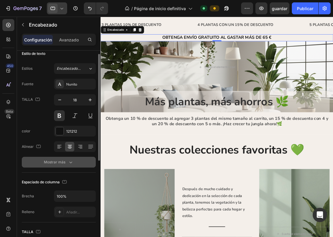
click at [71, 163] on icon "button" at bounding box center [70, 163] width 3 height 2
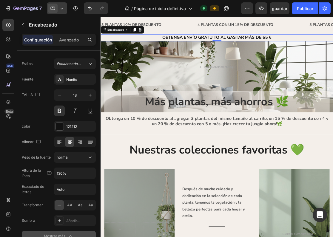
scroll to position [0, 0]
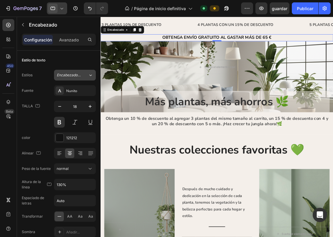
click at [73, 77] on span "Encabezado 2*" at bounding box center [69, 74] width 24 height 5
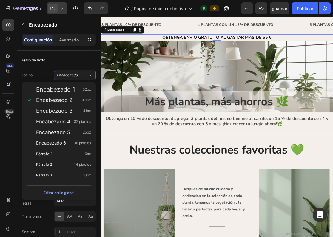
click at [64, 62] on div "Estilo de texto" at bounding box center [59, 60] width 74 height 10
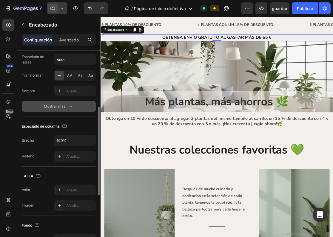
scroll to position [141, 0]
click at [74, 157] on div "Añadir..." at bounding box center [80, 156] width 28 height 5
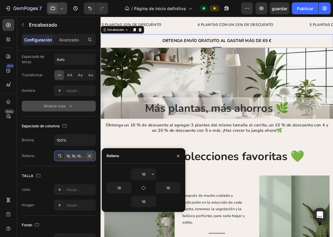
click at [89, 155] on icon "button" at bounding box center [89, 156] width 5 height 5
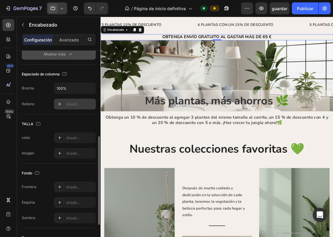
scroll to position [197, 0]
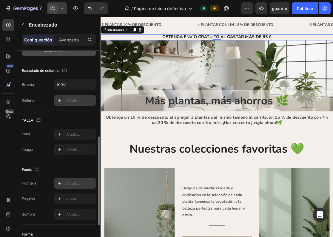
click at [73, 186] on div "Añadir..." at bounding box center [80, 183] width 28 height 5
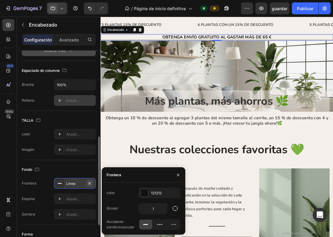
click at [89, 184] on icon "button" at bounding box center [89, 183] width 5 height 5
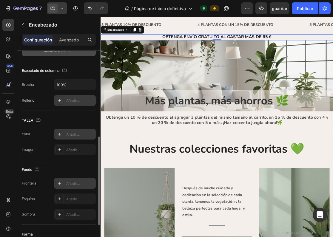
click at [73, 135] on div "Añadir..." at bounding box center [80, 134] width 28 height 5
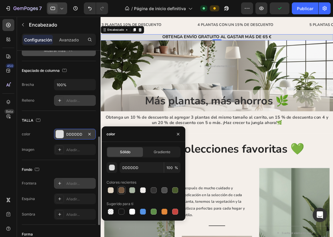
click at [121, 191] on div at bounding box center [121, 190] width 6 height 6
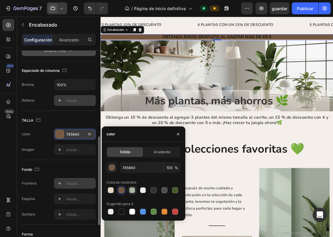
click at [132, 191] on div at bounding box center [132, 190] width 6 height 6
type input "A8B5A2"
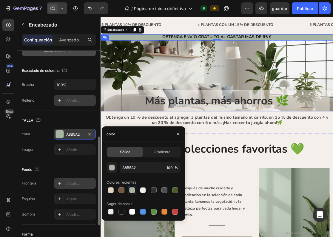
click at [256, 68] on div "Suelta el elemento aquí Fila" at bounding box center [249, 92] width 296 height 90
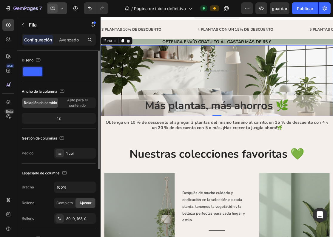
scroll to position [1, 0]
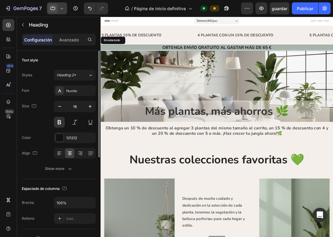
click at [174, 56] on h2 "OBTENGA ENVÍO GRATUITO AL GASTAR MÁS DE 65 €" at bounding box center [249, 55] width 296 height 7
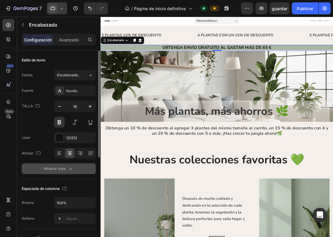
scroll to position [18, 0]
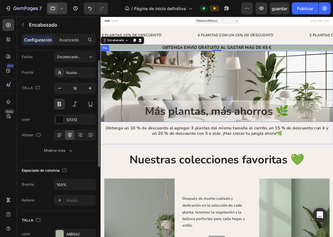
click at [138, 119] on div "Suelta el elemento aquí Fila" at bounding box center [249, 105] width 296 height 90
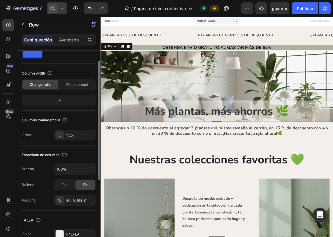
scroll to position [0, 0]
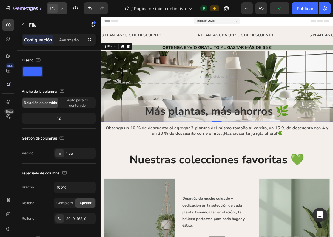
click at [69, 44] on div "Configuración Avanzado" at bounding box center [59, 40] width 74 height 12
click at [68, 41] on p "Avanzado" at bounding box center [69, 40] width 20 height 6
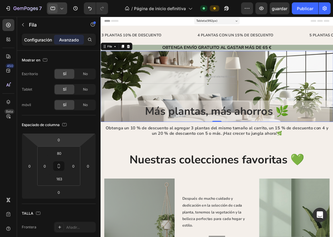
click at [41, 44] on div "Configuración" at bounding box center [38, 40] width 30 height 10
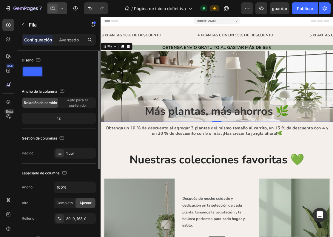
click at [33, 74] on span at bounding box center [32, 71] width 19 height 8
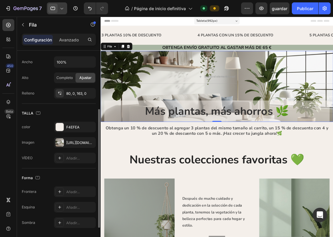
scroll to position [129, 0]
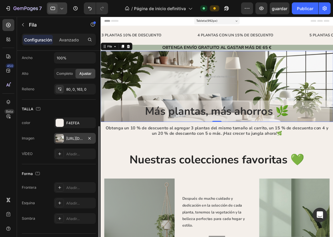
click at [75, 137] on div "[URL][DOMAIN_NAME]" at bounding box center [74, 138] width 17 height 5
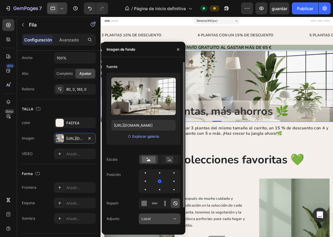
click at [156, 224] on button "Local" at bounding box center [160, 219] width 42 height 11
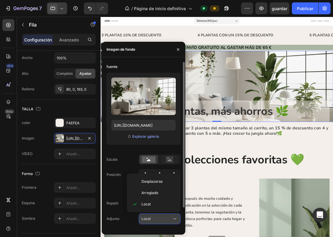
click at [157, 219] on div "Local" at bounding box center [156, 218] width 30 height 5
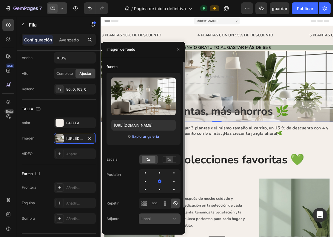
click at [157, 219] on div "Local" at bounding box center [156, 218] width 30 height 5
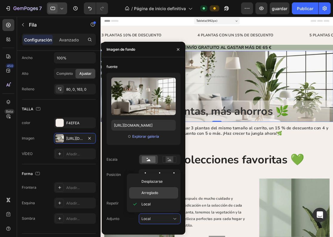
click at [154, 196] on div "Arreglado" at bounding box center [153, 192] width 49 height 11
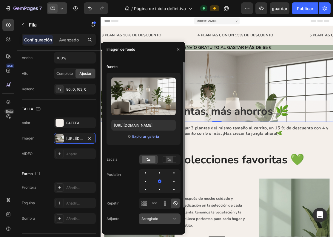
click at [153, 215] on button "Arreglado" at bounding box center [160, 219] width 42 height 11
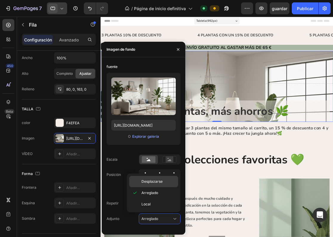
click at [158, 185] on div "Desplazarse" at bounding box center [153, 181] width 49 height 11
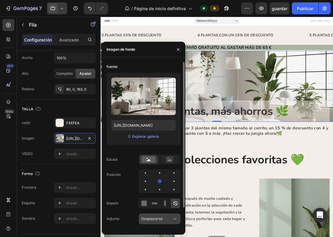
click at [153, 223] on button "Desplazarse" at bounding box center [160, 219] width 42 height 11
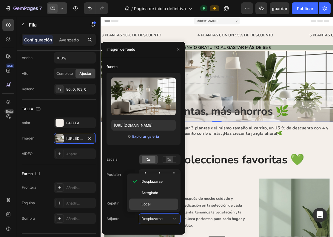
click at [154, 204] on p "Local" at bounding box center [158, 204] width 34 height 5
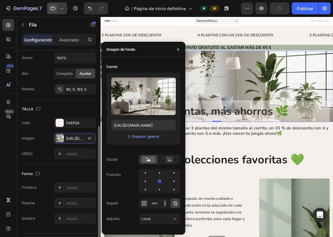
click at [43, 154] on div "VÍDEO Añadir..." at bounding box center [59, 154] width 74 height 11
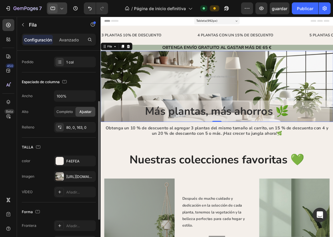
scroll to position [85, 0]
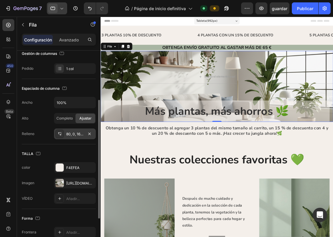
click at [76, 137] on div "80, 0, 163, 0" at bounding box center [75, 134] width 42 height 11
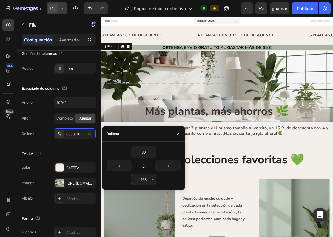
click at [138, 180] on input "163" at bounding box center [143, 179] width 24 height 11
click at [154, 180] on icon "button" at bounding box center [152, 179] width 5 height 5
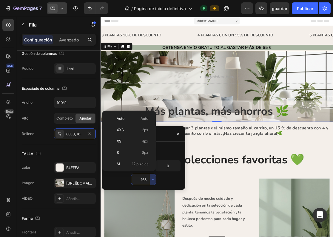
click at [113, 184] on div "163" at bounding box center [143, 179] width 74 height 11
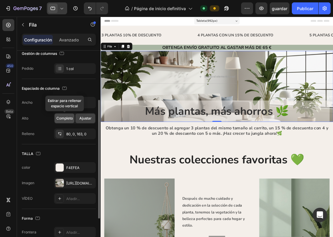
click at [62, 117] on span "Completo" at bounding box center [64, 118] width 16 height 5
click at [89, 119] on span "Ajustar" at bounding box center [85, 118] width 12 height 5
click at [65, 120] on span "Completo" at bounding box center [64, 118] width 16 height 5
click at [51, 123] on div "Alto Completo Ajustar" at bounding box center [59, 118] width 74 height 11
click at [75, 103] on input "100%" at bounding box center [74, 102] width 41 height 11
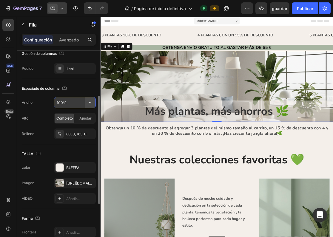
click at [91, 103] on icon "button" at bounding box center [90, 103] width 6 height 6
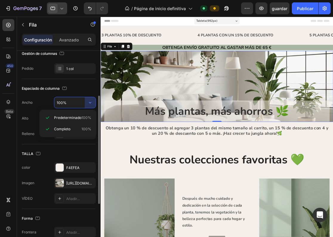
click at [45, 108] on div "Ancho 100% Alto Completo Ajustar Relleno 80, 0, 163, 0" at bounding box center [59, 118] width 74 height 42
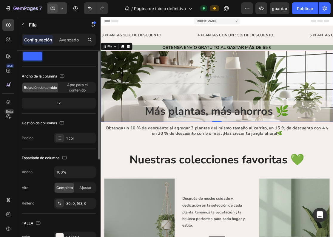
scroll to position [0, 0]
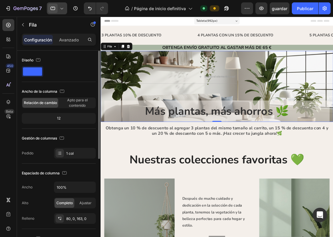
click at [63, 120] on div "12" at bounding box center [59, 118] width 72 height 8
click at [58, 119] on div "12" at bounding box center [59, 118] width 72 height 8
click at [76, 102] on span "Apto para el contenido" at bounding box center [77, 103] width 36 height 11
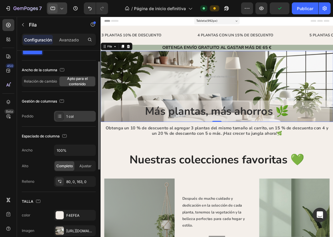
scroll to position [25, 0]
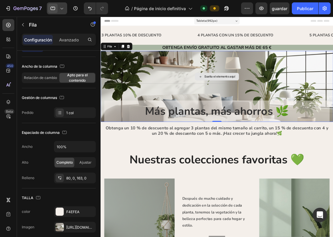
click at [166, 86] on div "Suelta el elemento aquí" at bounding box center [249, 93] width 296 height 18
click at [280, 93] on div "Suelta el elemento aquí" at bounding box center [249, 93] width 296 height 18
click at [267, 93] on div "Suelta el elemento aquí" at bounding box center [251, 93] width 39 height 5
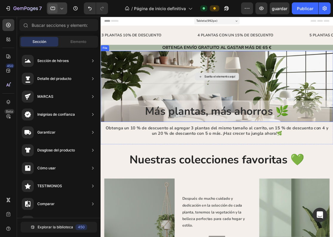
click at [224, 97] on div "Suelta el elemento aquí" at bounding box center [248, 93] width 56 height 10
click at [182, 94] on div "Suelta el elemento aquí" at bounding box center [249, 93] width 296 height 18
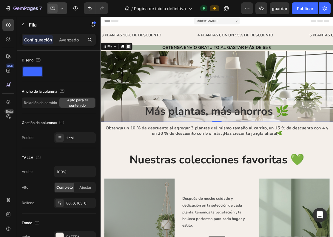
click at [136, 53] on icon at bounding box center [136, 54] width 4 height 4
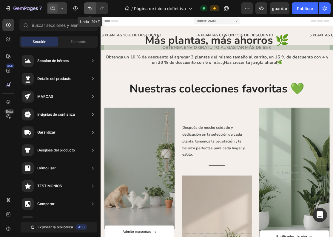
click at [91, 11] on icon "Deshacer/Rehacer" at bounding box center [90, 8] width 6 height 6
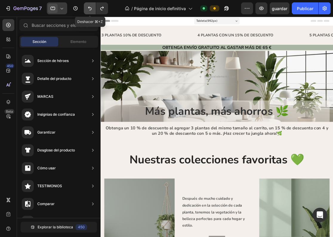
click at [91, 9] on icon "Deshacer/Rehacer" at bounding box center [90, 8] width 6 height 6
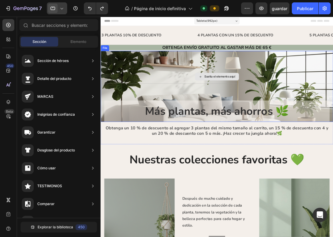
click at [135, 94] on div "Suelta el elemento aquí" at bounding box center [249, 93] width 296 height 18
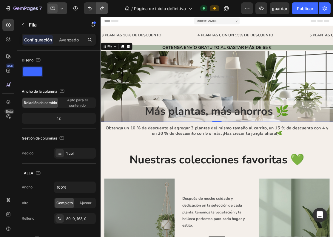
click at [101, 11] on icon "Deshacer/Rehacer" at bounding box center [102, 8] width 6 height 6
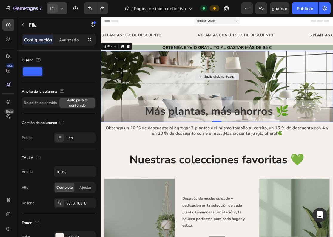
click at [149, 96] on div "Suelta el elemento aquí" at bounding box center [249, 93] width 296 height 18
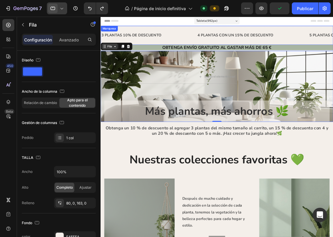
click at [114, 53] on div "Fila" at bounding box center [112, 54] width 8 height 5
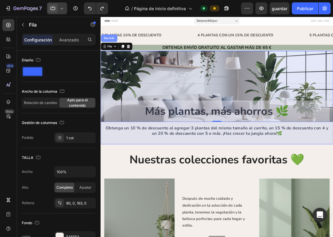
click at [111, 44] on div "Sección" at bounding box center [111, 44] width 16 height 4
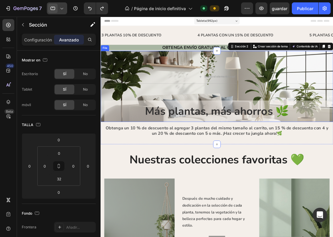
click at [179, 117] on div "Suelta el elemento aquí Fila" at bounding box center [249, 105] width 296 height 90
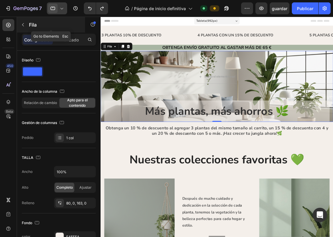
click at [26, 29] on button "button" at bounding box center [23, 25] width 10 height 10
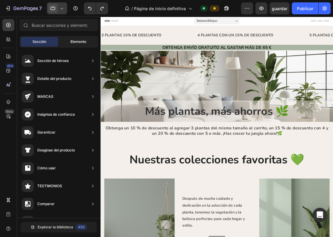
click at [79, 44] on span "Elemento" at bounding box center [78, 41] width 16 height 5
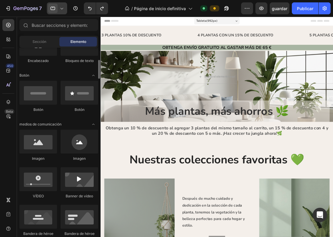
scroll to position [116, 0]
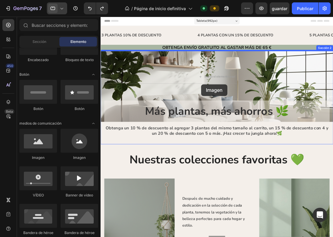
drag, startPoint x: 137, startPoint y: 159, endPoint x: 228, endPoint y: 103, distance: 107.0
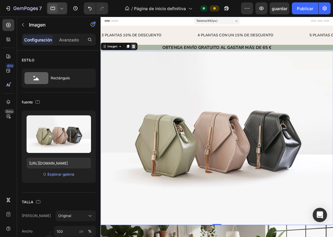
click at [142, 55] on icon at bounding box center [142, 54] width 5 height 5
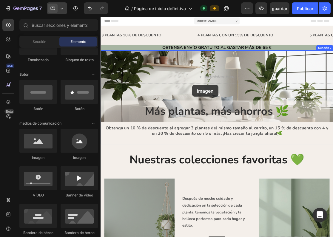
drag, startPoint x: 132, startPoint y: 153, endPoint x: 217, endPoint y: 104, distance: 98.6
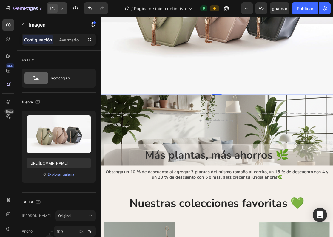
scroll to position [170, 0]
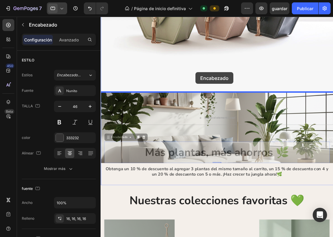
drag, startPoint x: 221, startPoint y: 186, endPoint x: 221, endPoint y: 87, distance: 98.7
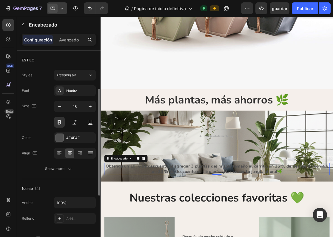
scroll to position [25, 0]
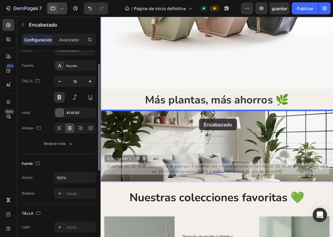
drag, startPoint x: 222, startPoint y: 207, endPoint x: 225, endPoint y: 144, distance: 63.0
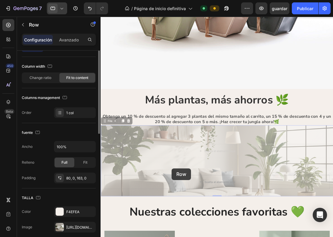
scroll to position [0, 0]
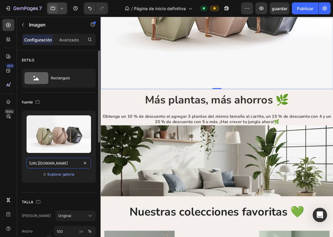
click at [56, 163] on input "[URL][DOMAIN_NAME]" at bounding box center [59, 163] width 64 height 11
click at [58, 174] on div "Explorar galería" at bounding box center [60, 174] width 27 height 5
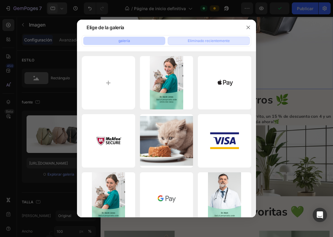
click at [207, 44] on button "Eliminado recientemente" at bounding box center [209, 41] width 82 height 8
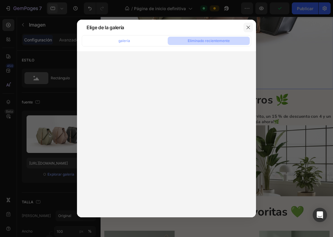
click at [245, 27] on button "button" at bounding box center [248, 28] width 10 height 10
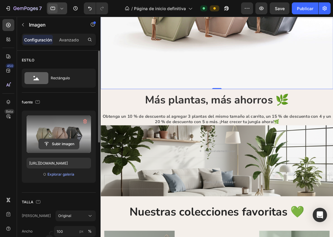
click at [49, 140] on input "file" at bounding box center [59, 144] width 40 height 10
click at [73, 143] on input "file" at bounding box center [59, 144] width 40 height 10
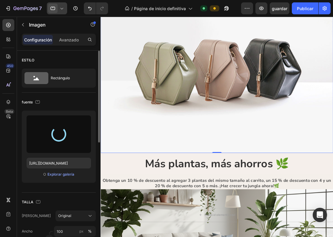
scroll to position [88, 0]
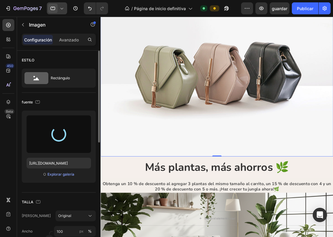
type input "[URL][DOMAIN_NAME]"
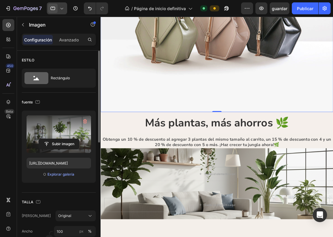
scroll to position [144, 0]
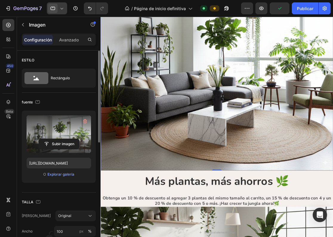
click at [224, 187] on img at bounding box center [249, 65] width 296 height 296
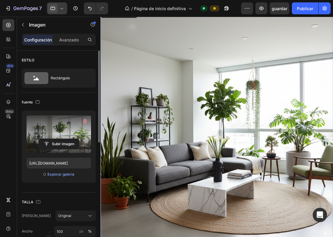
scroll to position [48, 0]
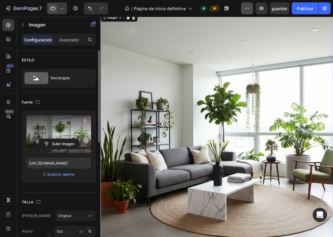
click at [246, 13] on button "button" at bounding box center [247, 8] width 12 height 12
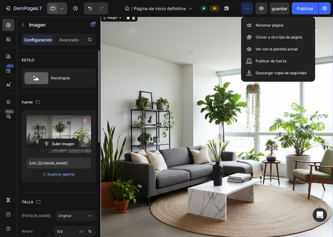
click at [252, 62] on img at bounding box center [249, 160] width 296 height 296
click at [211, 106] on img at bounding box center [249, 160] width 296 height 296
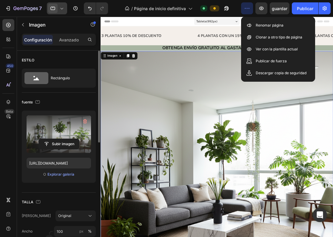
scroll to position [0, 0]
click at [122, 66] on div "Imagen" at bounding box center [115, 66] width 15 height 5
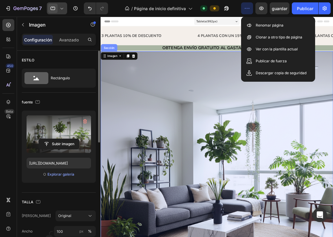
click at [114, 57] on div "Sección" at bounding box center [111, 57] width 16 height 4
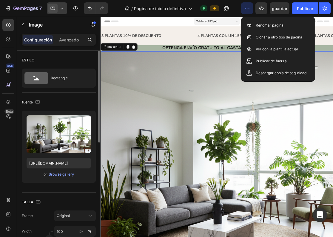
click at [247, 94] on img at bounding box center [249, 209] width 296 height 296
click at [245, 9] on icon "button" at bounding box center [247, 8] width 6 height 6
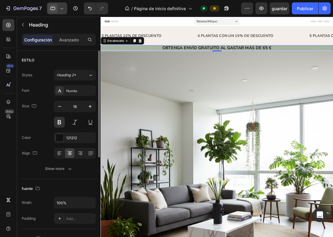
click at [316, 54] on h2 "OBTENGA ENVÍO GRATUITO AL GASTAR MÁS DE 65 €" at bounding box center [249, 56] width 296 height 7
click at [285, 88] on img at bounding box center [249, 209] width 296 height 296
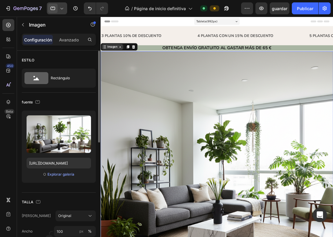
click at [119, 55] on div "Imagen" at bounding box center [115, 54] width 15 height 5
click at [126, 56] on icon at bounding box center [125, 55] width 5 height 5
click at [252, 10] on button "button" at bounding box center [247, 8] width 12 height 12
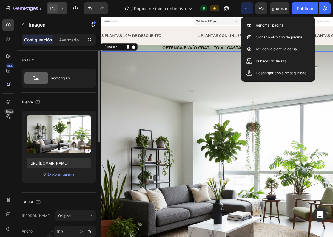
click at [300, 140] on img at bounding box center [249, 209] width 296 height 296
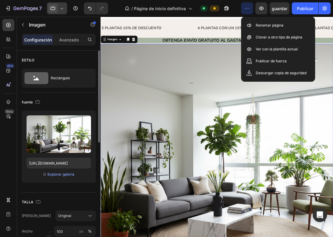
scroll to position [14, 0]
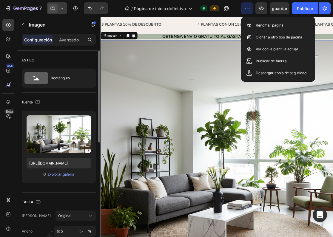
click at [300, 140] on img at bounding box center [249, 195] width 296 height 296
click at [246, 7] on icon "button" at bounding box center [247, 8] width 6 height 6
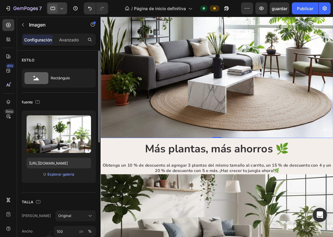
scroll to position [190, 0]
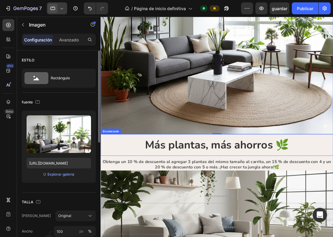
click at [264, 186] on strong "Más plantas, más ahorros 🌿" at bounding box center [248, 180] width 183 height 19
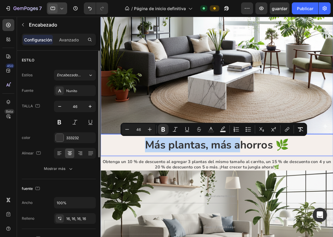
drag, startPoint x: 282, startPoint y: 182, endPoint x: 279, endPoint y: 157, distance: 24.9
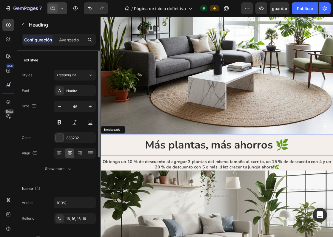
click at [331, 178] on strong "⁠⁠⁠⁠⁠⁠⁠Más plantas, más ahorros 🌿" at bounding box center [248, 180] width 183 height 19
drag, startPoint x: 361, startPoint y: 183, endPoint x: 361, endPoint y: 171, distance: 12.6
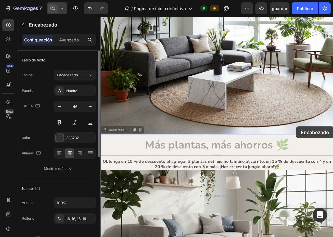
drag, startPoint x: 350, startPoint y: 188, endPoint x: 349, endPoint y: 157, distance: 31.9
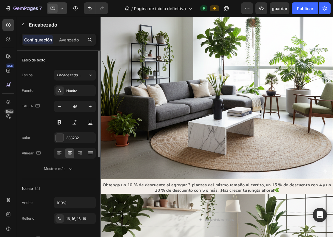
scroll to position [178, 0]
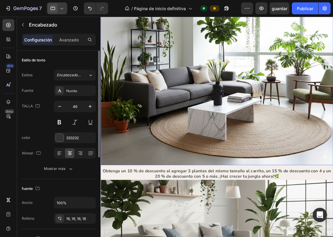
click at [182, 179] on img at bounding box center [249, 58] width 296 height 296
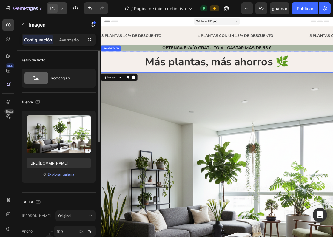
scroll to position [0, 0]
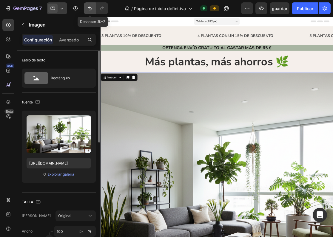
click at [93, 4] on button "Deshacer/Rehacer" at bounding box center [90, 8] width 12 height 12
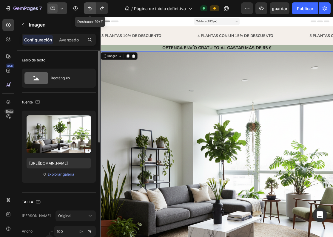
click at [93, 4] on button "Deshacer/Rehacer" at bounding box center [90, 8] width 12 height 12
click at [89, 13] on button "Deshacer/Rehacer" at bounding box center [90, 8] width 12 height 12
type input "[URL][DOMAIN_NAME]"
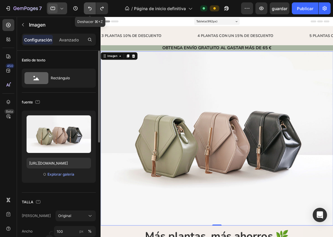
click at [89, 13] on button "Deshacer/Rehacer" at bounding box center [90, 8] width 12 height 12
click at [90, 7] on icon "Deshacer/Rehacer" at bounding box center [90, 9] width 4 height 4
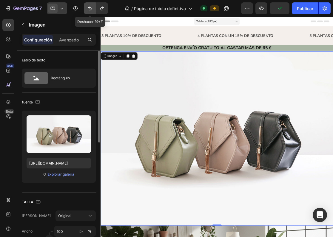
click at [90, 7] on icon "Deshacer/Rehacer" at bounding box center [90, 9] width 4 height 4
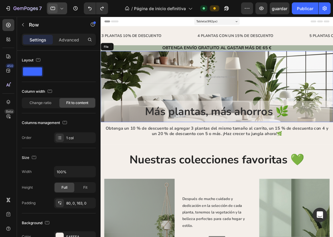
click at [158, 115] on div "Suelta el elemento aquí Fila" at bounding box center [249, 106] width 296 height 90
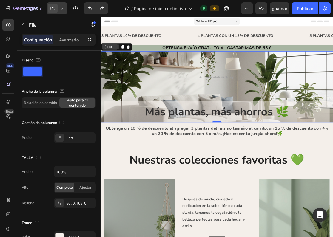
click at [113, 57] on div "Fila" at bounding box center [112, 54] width 8 height 5
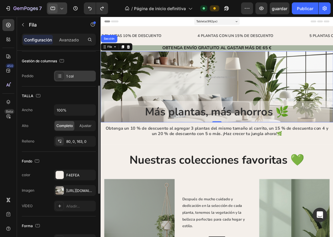
scroll to position [64, 0]
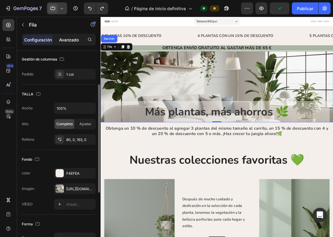
click at [68, 39] on p "Avanzado" at bounding box center [69, 40] width 20 height 6
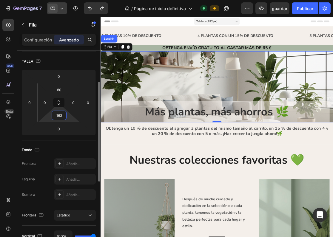
click at [63, 116] on input "163" at bounding box center [59, 115] width 12 height 9
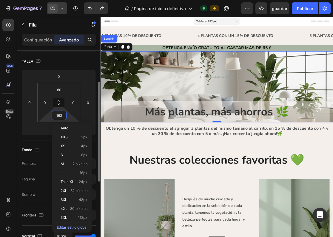
click at [63, 116] on input "163" at bounding box center [59, 115] width 12 height 9
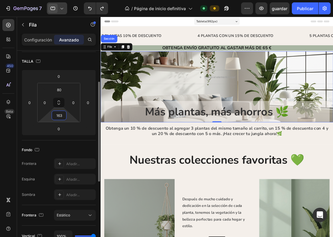
click at [63, 116] on input "163" at bounding box center [59, 115] width 12 height 9
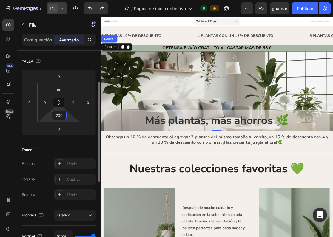
click at [62, 117] on input "200" at bounding box center [59, 115] width 12 height 9
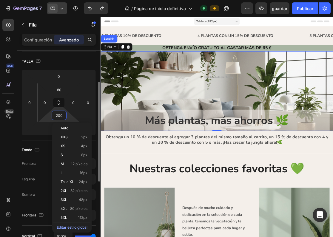
click at [62, 117] on input "200" at bounding box center [59, 115] width 12 height 9
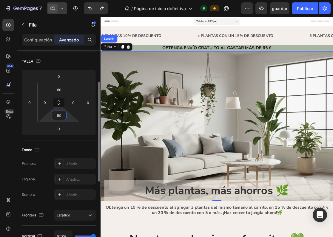
type input "5"
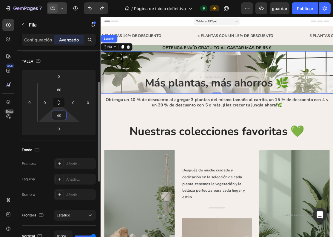
type input "400"
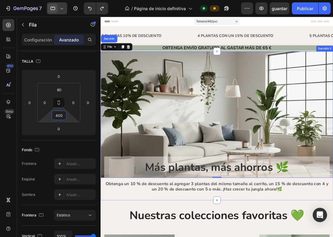
click at [132, 237] on div "Suelta el elemento aquí Fila Sección 0 Más plantas, más ahorros 🌿 Encabezado Ob…" at bounding box center [249, 156] width 296 height 190
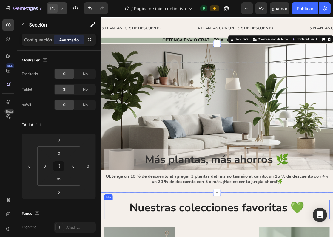
scroll to position [10, 0]
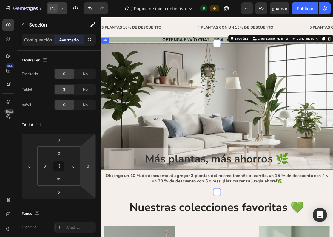
click at [174, 159] on div "Suelta el elemento aquí Fila" at bounding box center [249, 130] width 296 height 161
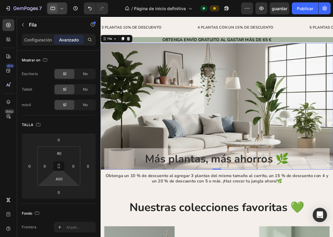
click at [67, 0] on html "7 / Página de inicio definitiva Default Preview guardar Publicar 450 Beta Secti…" at bounding box center [166, 0] width 333 height 0
click at [60, 180] on input "400" at bounding box center [59, 178] width 12 height 9
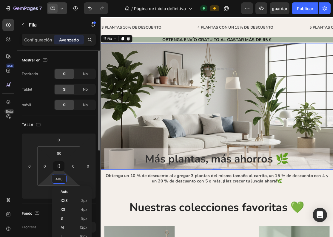
click at [60, 180] on input "400" at bounding box center [59, 178] width 12 height 9
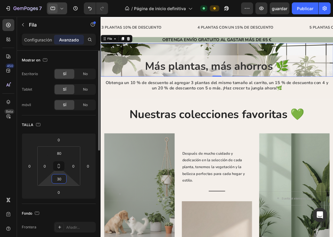
type input "300"
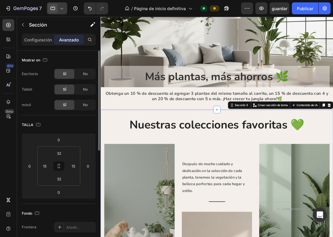
scroll to position [94, 0]
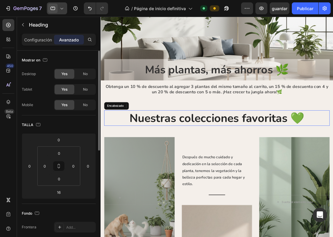
click at [128, 149] on h2 "Nuestras colecciones favoritas 💚" at bounding box center [248, 146] width 287 height 20
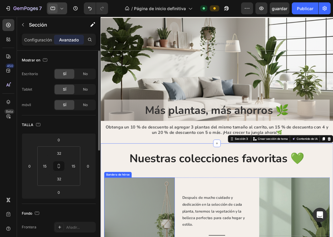
scroll to position [27, 0]
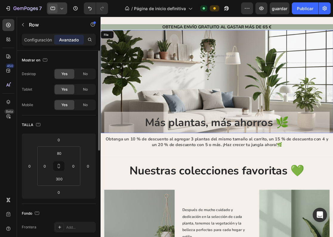
click at [159, 95] on div "Suelta el elemento aquí Fila" at bounding box center [249, 99] width 296 height 131
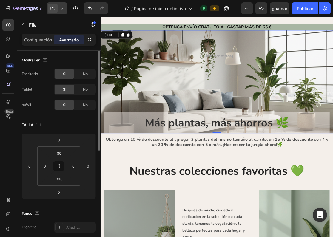
click at [62, 9] on icon at bounding box center [62, 8] width 3 height 1
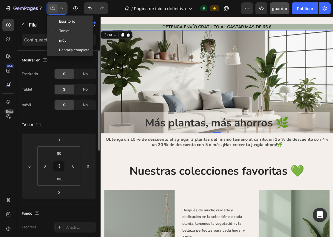
click at [279, 12] on button "guardar" at bounding box center [280, 8] width 20 height 12
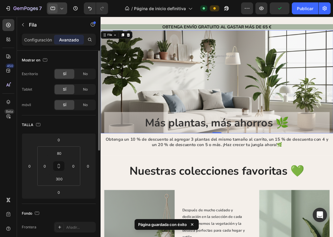
click at [61, 8] on icon at bounding box center [62, 8] width 6 height 6
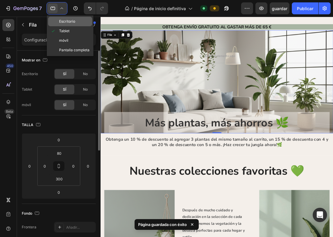
click at [64, 21] on span "Escritorio" at bounding box center [67, 21] width 16 height 6
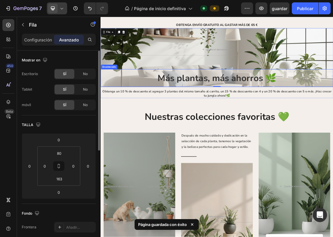
scroll to position [23, 0]
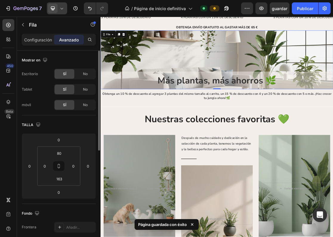
click at [174, 91] on div "Suelta el elemento aquí Fila 0" at bounding box center [280, 83] width 358 height 90
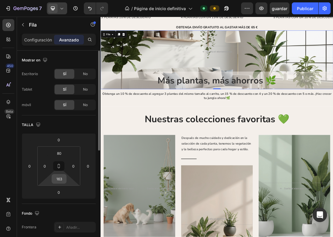
click at [59, 177] on input "163" at bounding box center [59, 178] width 12 height 9
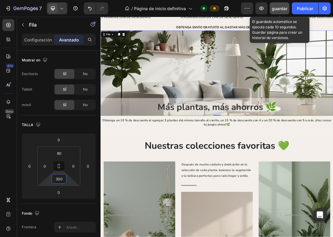
type input "300"
click at [282, 9] on span "guardar" at bounding box center [280, 8] width 16 height 5
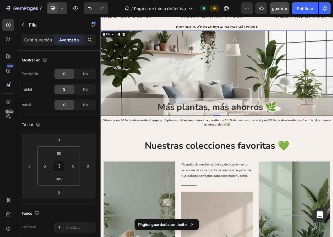
click at [62, 11] on icon at bounding box center [62, 8] width 6 height 6
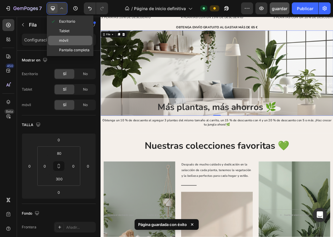
click at [70, 39] on div "móvil" at bounding box center [70, 41] width 44 height 10
type input "26"
type input "470"
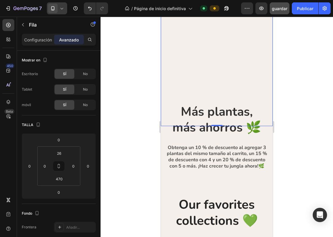
scroll to position [107, 0]
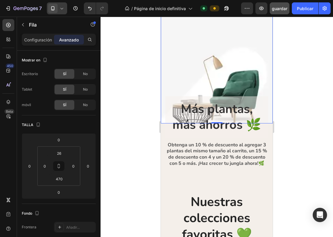
click at [217, 69] on div "Suelta el elemento aquí Fila 0" at bounding box center [217, 41] width 112 height 166
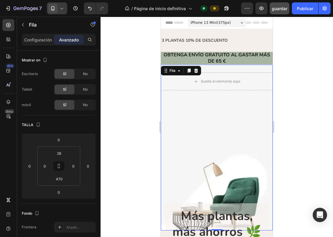
scroll to position [0, 0]
click at [62, 10] on icon at bounding box center [62, 8] width 6 height 6
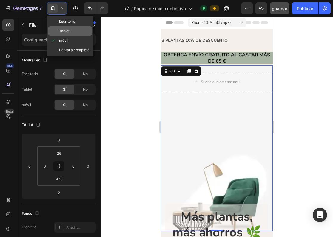
click at [67, 29] on span "Tablet" at bounding box center [64, 31] width 10 height 6
type input "80"
type input "300"
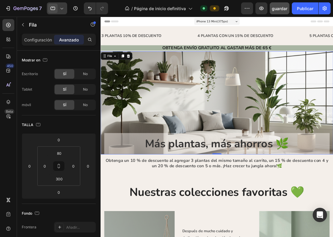
scroll to position [23, 0]
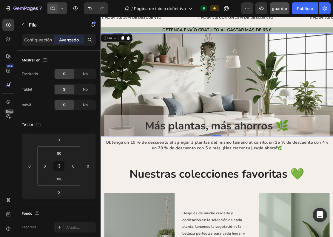
click at [163, 109] on div "Suelta el elemento aquí Fila 0" at bounding box center [249, 103] width 296 height 131
click at [65, 10] on icon at bounding box center [62, 8] width 6 height 6
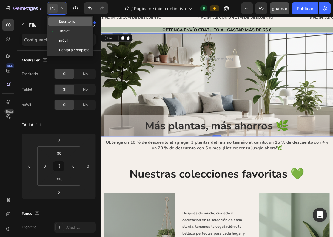
click at [65, 23] on span "Escritorio" at bounding box center [67, 21] width 16 height 6
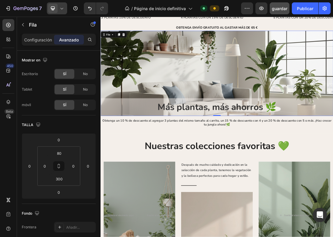
scroll to position [23, 0]
click at [66, 9] on div at bounding box center [57, 8] width 20 height 12
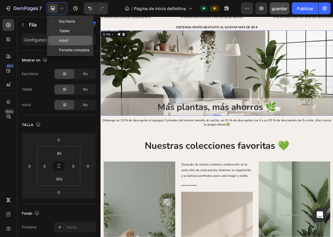
click at [68, 43] on span "móvil" at bounding box center [63, 41] width 9 height 6
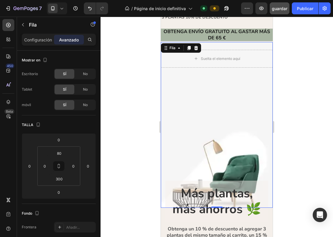
type input "26"
type input "470"
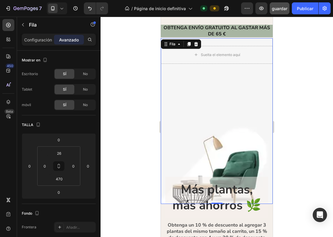
click at [205, 101] on div "Suelta el elemento aquí Fila 0" at bounding box center [217, 121] width 112 height 166
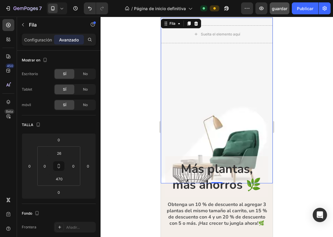
scroll to position [67, 0]
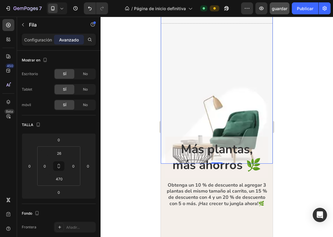
click at [192, 120] on div "Suelta el elemento aquí Fila 0" at bounding box center [217, 81] width 112 height 166
click at [224, 127] on div "Suelta el elemento aquí Fila 0" at bounding box center [217, 81] width 112 height 166
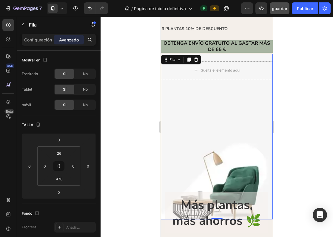
scroll to position [13, 0]
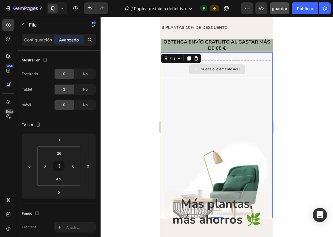
click at [235, 66] on div "Suelta el elemento aquí" at bounding box center [217, 69] width 56 height 10
click at [260, 66] on div "Suelta el elemento aquí" at bounding box center [217, 69] width 112 height 18
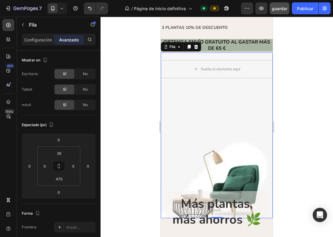
click at [220, 126] on div "Suelta el elemento aquí Fila 0" at bounding box center [217, 135] width 112 height 166
click at [31, 41] on p "Configuración" at bounding box center [38, 40] width 28 height 6
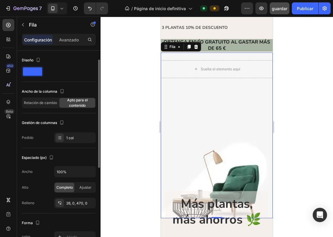
scroll to position [8, 0]
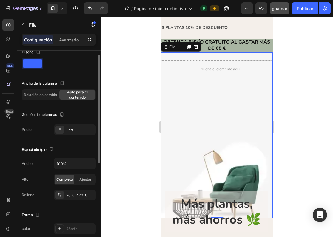
click at [39, 65] on span at bounding box center [32, 63] width 19 height 8
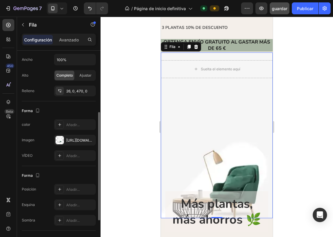
scroll to position [113, 0]
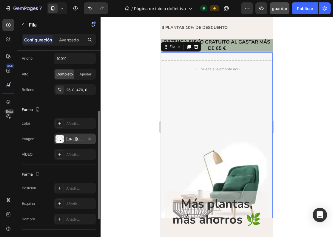
click at [73, 140] on div "[URL][DOMAIN_NAME] previa/3000x3000/-/calidad/encendedor/" at bounding box center [74, 139] width 17 height 5
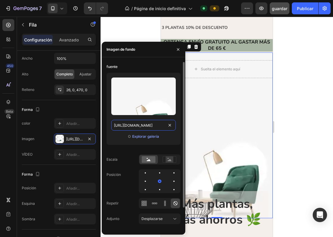
click at [136, 126] on input "[URL][DOMAIN_NAME]" at bounding box center [143, 125] width 64 height 11
click at [141, 138] on div "Explorar galería" at bounding box center [145, 136] width 27 height 5
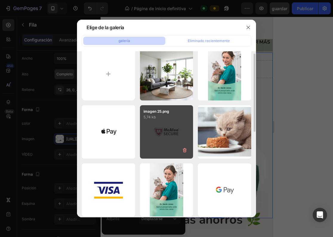
scroll to position [0, 0]
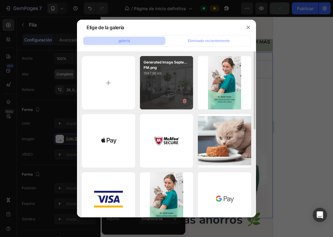
click at [164, 103] on div "Generated Image Septe...PM.png 1947.96 kb" at bounding box center [166, 82] width 53 height 53
type input "[URL][DOMAIN_NAME]"
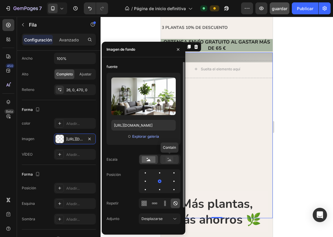
click at [171, 158] on rect at bounding box center [170, 160] width 8 height 6
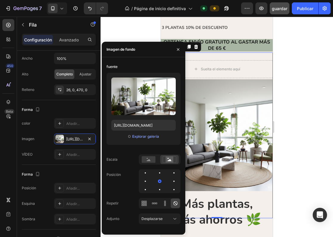
click at [251, 138] on div "Suelta el elemento aquí Fila 0" at bounding box center [217, 135] width 112 height 166
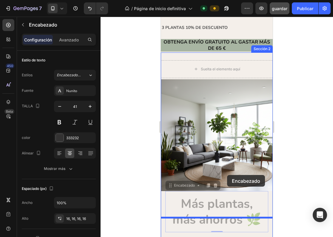
drag, startPoint x: 231, startPoint y: 201, endPoint x: 227, endPoint y: 175, distance: 25.9
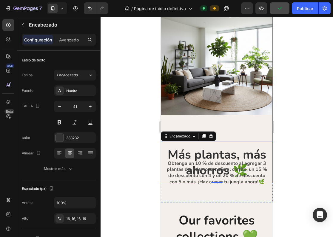
scroll to position [90, 0]
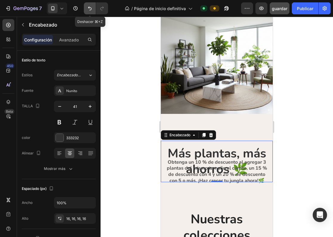
click at [89, 9] on icon "Deshacer/Rehacer" at bounding box center [90, 8] width 6 height 6
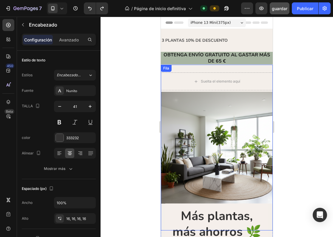
scroll to position [0, 0]
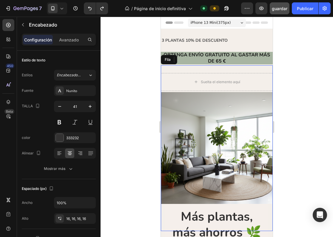
click at [211, 147] on div "Suelta el elemento aquí Fila" at bounding box center [217, 148] width 112 height 166
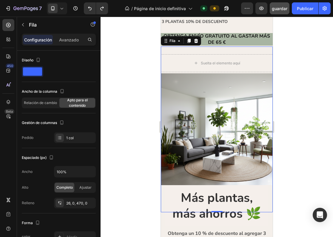
scroll to position [18, 0]
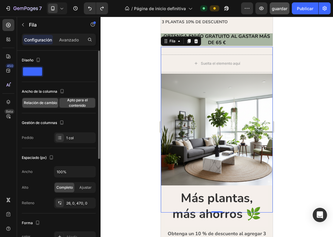
click at [44, 100] on div "Relación de cambio" at bounding box center [40, 103] width 36 height 10
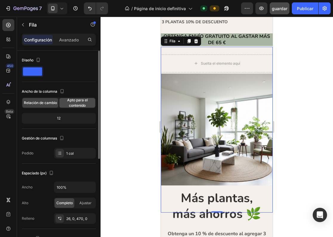
click at [70, 104] on span "Apto para el contenido" at bounding box center [77, 103] width 36 height 11
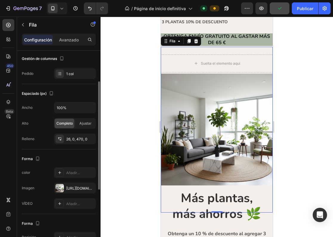
scroll to position [67, 0]
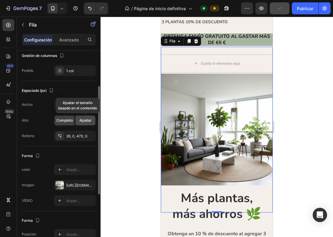
click at [89, 119] on span "Ajustar" at bounding box center [85, 120] width 12 height 5
click at [66, 120] on span "Completo" at bounding box center [64, 120] width 16 height 5
click at [84, 121] on span "Ajustar" at bounding box center [85, 120] width 12 height 5
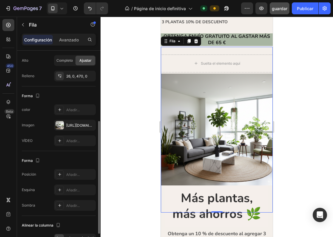
scroll to position [128, 0]
click at [75, 180] on div "Posición Añadir... Esquina Añadir... Sombra Añadir..." at bounding box center [59, 189] width 74 height 42
click at [74, 176] on div "Añadir..." at bounding box center [80, 173] width 28 height 5
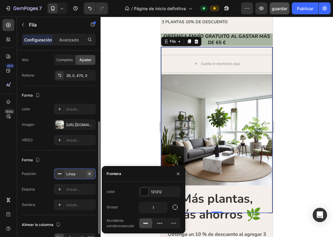
click at [90, 174] on icon "button" at bounding box center [89, 173] width 5 height 5
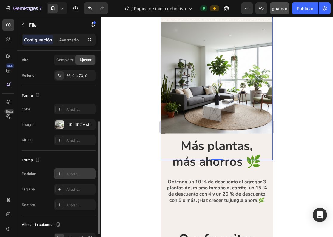
scroll to position [77, 0]
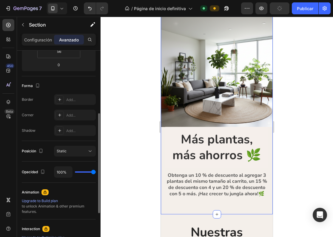
click at [206, 209] on div "Suelta el elemento aquí Fila 0 Más plantas, más ahorros 🌿 Encabezado Obtenga un…" at bounding box center [217, 101] width 112 height 226
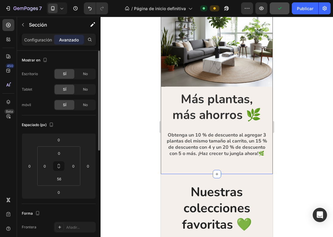
scroll to position [123, 0]
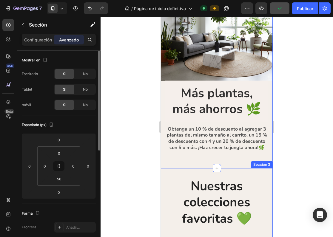
click at [288, 156] on div at bounding box center [217, 127] width 232 height 220
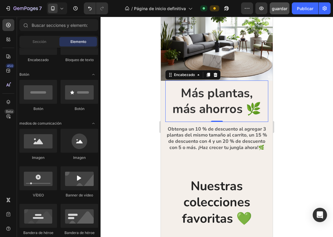
click at [227, 101] on strong "Más plantas, más ahorros 🌿" at bounding box center [216, 101] width 89 height 32
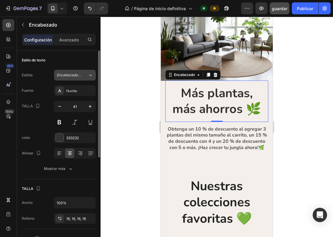
click at [80, 75] on span "Encabezado 2*" at bounding box center [69, 74] width 24 height 5
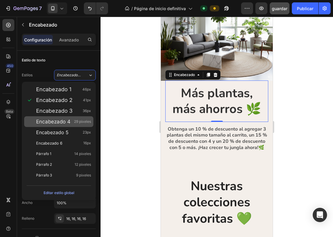
click at [73, 119] on div "Encabezado 4 29 píxeles" at bounding box center [63, 122] width 55 height 6
type input "29"
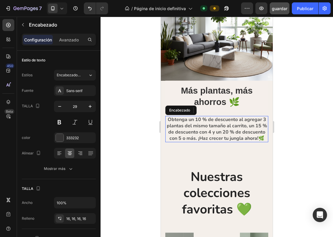
click at [192, 134] on h2 "Obtenga un 10 % de descuento al agregar 3 plantas del mismo tamaño al carrito, …" at bounding box center [216, 129] width 103 height 26
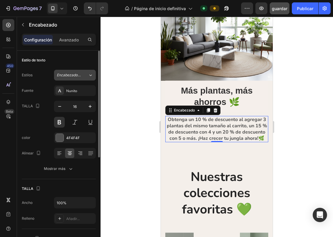
click at [79, 74] on span "Encabezado 6*" at bounding box center [69, 74] width 24 height 5
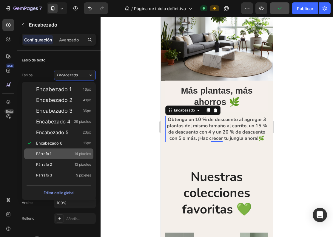
click at [74, 151] on div "Párrafo 1 14 píxeles" at bounding box center [63, 154] width 55 height 6
type input "14"
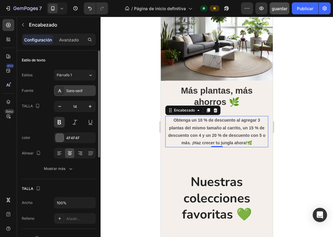
click at [75, 92] on div "Sans-serif" at bounding box center [80, 90] width 28 height 5
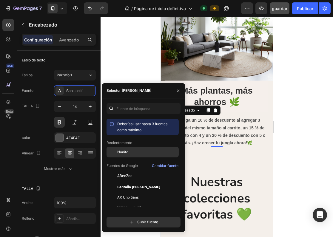
click at [130, 156] on div "Nunito" at bounding box center [142, 152] width 72 height 11
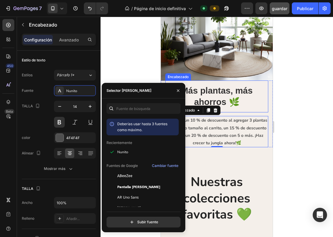
click at [221, 100] on strong "Más plantas, más ahorros 🌿" at bounding box center [217, 96] width 72 height 21
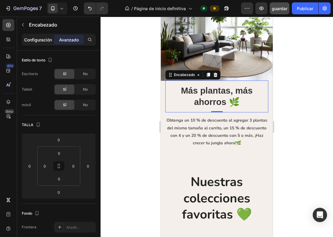
click at [37, 41] on p "Configuración" at bounding box center [38, 40] width 28 height 6
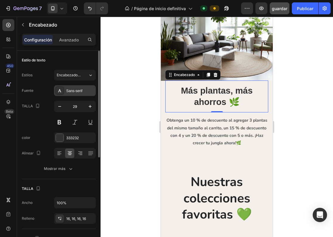
click at [74, 94] on div "Sans-serif" at bounding box center [75, 90] width 42 height 11
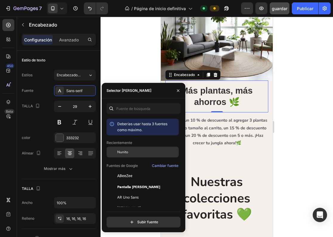
click at [130, 154] on div "Nunito" at bounding box center [147, 151] width 60 height 5
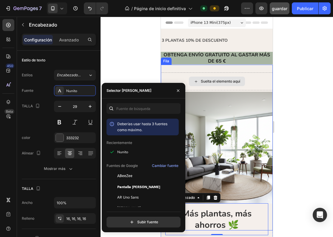
scroll to position [0, 0]
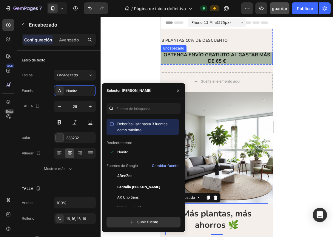
click at [221, 59] on h2 "OBTENGA ENVÍO GRATUITO AL GASTAR MÁS DE 65 €" at bounding box center [217, 58] width 112 height 13
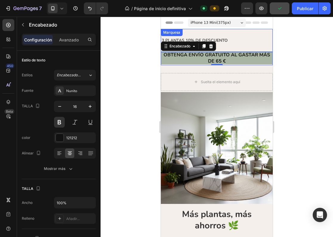
click at [230, 38] on div "3 PLANTAS 10% DE DESCUENTO Bloqueo de texto" at bounding box center [217, 40] width 112 height 13
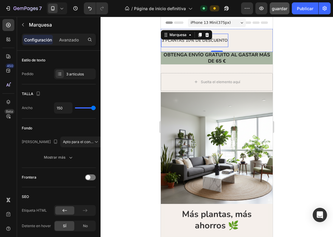
click at [224, 39] on p "3 PLANTAS 10% DE DESCUENTO" at bounding box center [195, 40] width 66 height 7
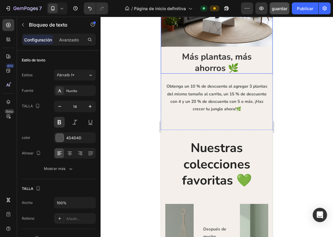
scroll to position [167, 0]
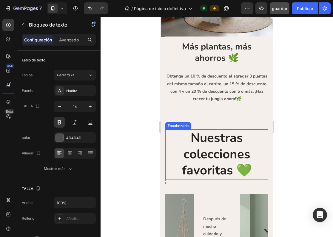
click at [218, 147] on h2 "Nuestras colecciones favoritas 💚" at bounding box center [216, 154] width 103 height 50
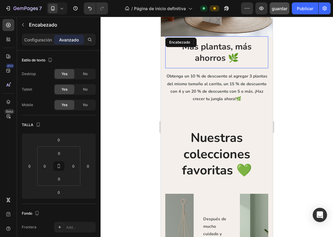
click at [218, 53] on strong "Más plantas, más ahorros 🌿" at bounding box center [216, 52] width 69 height 23
click at [42, 41] on p "Configuración" at bounding box center [38, 40] width 28 height 6
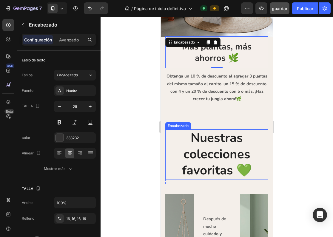
click at [210, 146] on h2 "Nuestras colecciones favoritas 💚" at bounding box center [216, 154] width 103 height 50
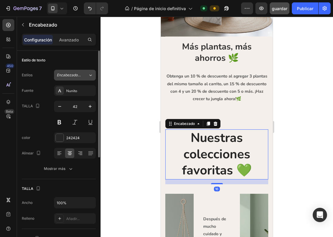
click at [78, 78] on button "Encabezado 2*" at bounding box center [75, 75] width 42 height 11
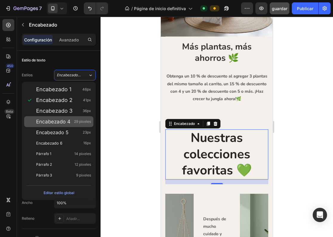
click at [78, 123] on span "29 píxeles" at bounding box center [82, 122] width 17 height 6
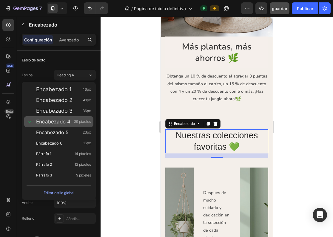
type input "29"
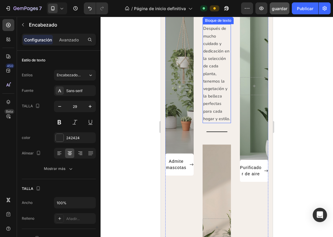
scroll to position [352, 0]
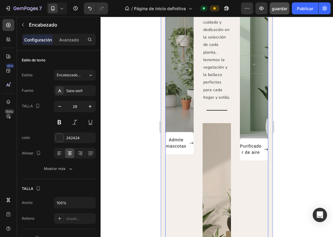
click at [194, 167] on div "Bandera de héroe Admite mascotas [PERSON_NAME] Después de mucho cuidado y dedic…" at bounding box center [216, 142] width 103 height 320
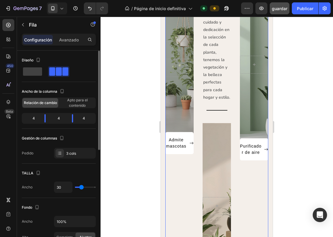
click at [51, 73] on span at bounding box center [52, 71] width 6 height 8
click at [74, 104] on span "Apto para el contenido" at bounding box center [77, 103] width 36 height 11
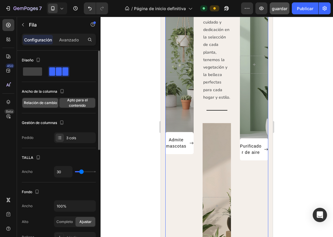
click at [38, 100] on span "Relación de cambio" at bounding box center [40, 102] width 33 height 5
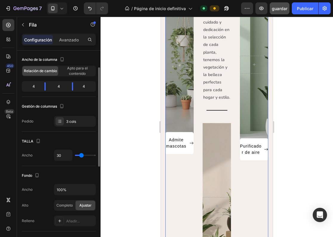
scroll to position [33, 0]
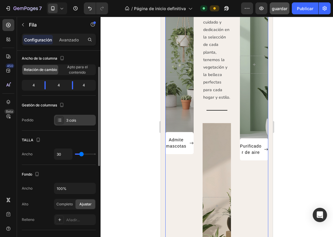
click at [78, 122] on div "3 cols" at bounding box center [80, 120] width 28 height 5
click at [79, 109] on div "Gestión de columnas" at bounding box center [59, 106] width 74 height 10
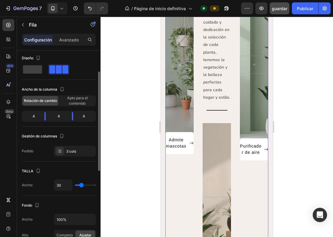
scroll to position [0, 0]
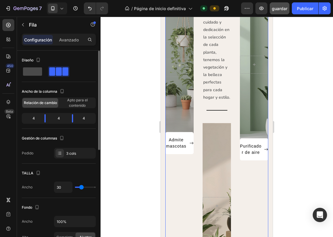
click at [31, 67] on span at bounding box center [32, 71] width 19 height 8
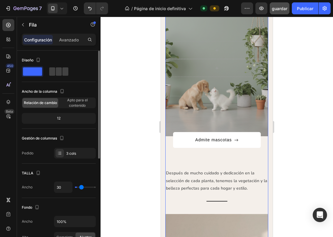
type input "0"
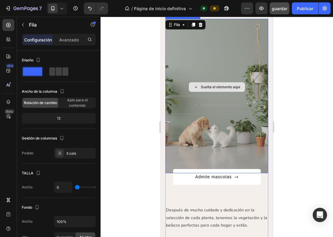
scroll to position [308, 0]
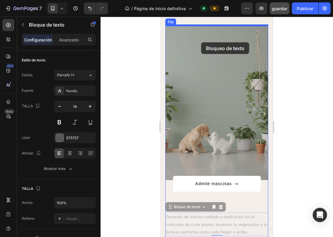
drag, startPoint x: 211, startPoint y: 219, endPoint x: 201, endPoint y: 41, distance: 178.3
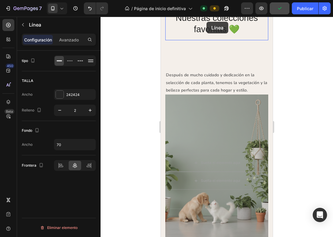
scroll to position [251, 0]
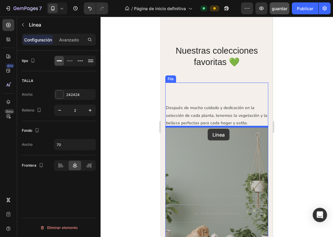
drag, startPoint x: 213, startPoint y: 140, endPoint x: 208, endPoint y: 129, distance: 12.1
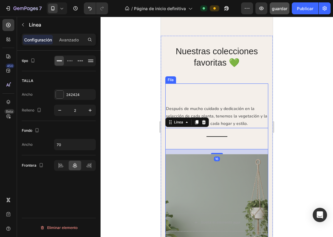
click at [255, 95] on div "Después de mucho cuidado y dedicación en la selección de cada planta, tenemos l…" at bounding box center [216, 202] width 103 height 237
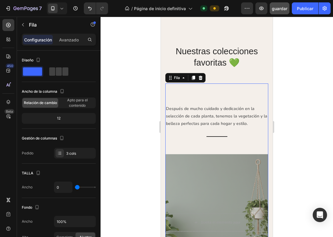
click at [287, 105] on div at bounding box center [217, 127] width 232 height 220
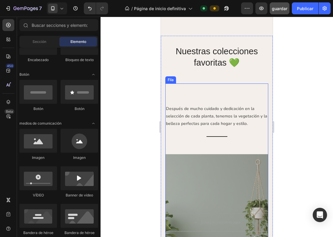
click at [228, 97] on div "Después de mucho cuidado y dedicación en la selección de cada planta, tenemos l…" at bounding box center [216, 202] width 103 height 237
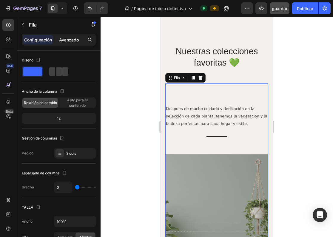
click at [69, 41] on p "Avanzado" at bounding box center [69, 40] width 20 height 6
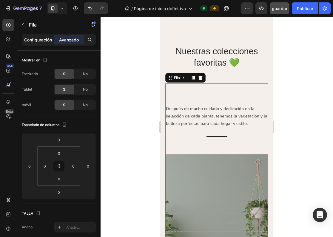
click at [34, 40] on p "Configuración" at bounding box center [38, 40] width 28 height 6
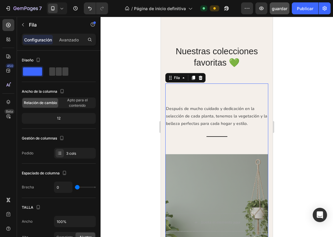
click at [231, 98] on div "Después de mucho cuidado y dedicación en la selección de cada planta, tenemos l…" at bounding box center [216, 202] width 103 height 237
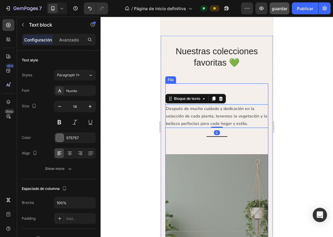
click at [188, 103] on div "Después de mucho cuidado y dedicación en la selección de cada planta, tenemos l…" at bounding box center [216, 202] width 103 height 237
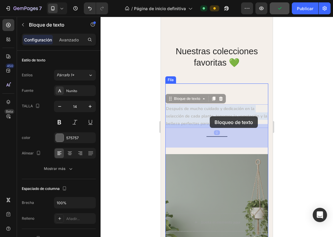
drag, startPoint x: 203, startPoint y: 115, endPoint x: 210, endPoint y: 117, distance: 6.7
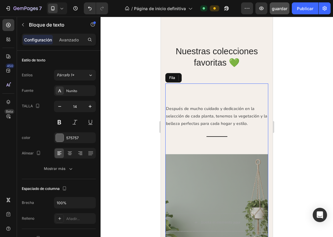
click at [245, 91] on div "Después de mucho cuidado y dedicación en la selección de cada planta, tenemos l…" at bounding box center [216, 202] width 103 height 237
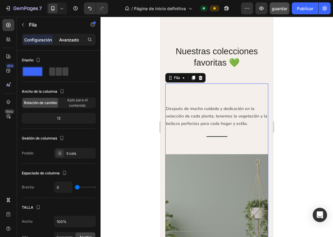
click at [69, 35] on div "Avanzado" at bounding box center [69, 40] width 30 height 10
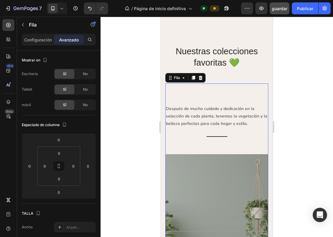
click at [192, 92] on div "Después de mucho cuidado y dedicación en la selección de cada planta, tenemos l…" at bounding box center [216, 202] width 103 height 237
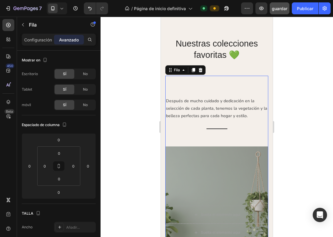
scroll to position [260, 0]
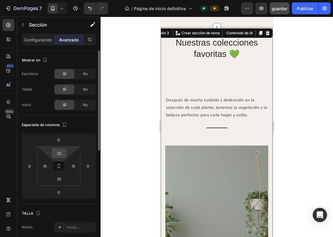
click at [62, 157] on input "32" at bounding box center [59, 153] width 12 height 9
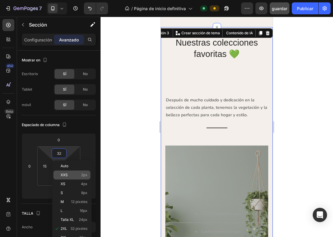
type input "2"
click at [72, 174] on p "XXS 2px" at bounding box center [74, 175] width 27 height 4
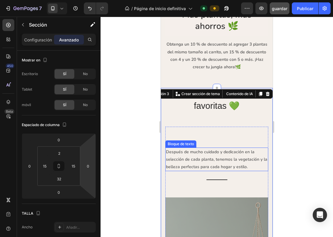
scroll to position [197, 0]
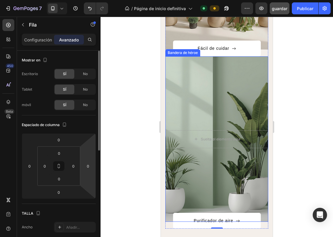
scroll to position [689, 0]
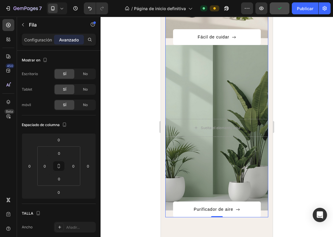
click at [41, 34] on div "Configuración Avanzado" at bounding box center [59, 40] width 74 height 12
click at [41, 38] on p "Configuración" at bounding box center [38, 40] width 28 height 6
click at [41, 43] on div "Configuración" at bounding box center [38, 40] width 30 height 10
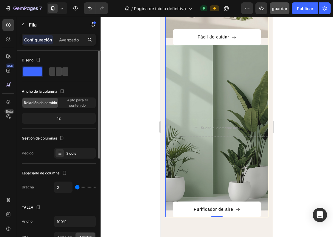
type input "1"
type input "5"
type input "9"
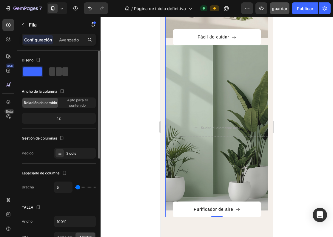
type input "9"
type input "14"
type input "16"
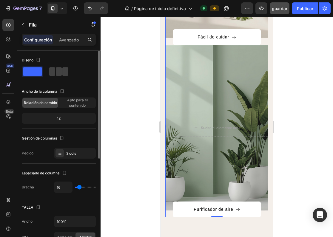
type input "18"
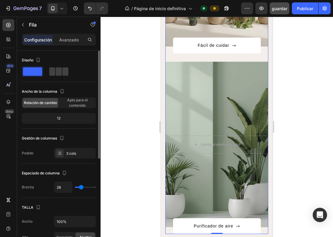
drag, startPoint x: 76, startPoint y: 189, endPoint x: 80, endPoint y: 189, distance: 3.9
click at [80, 188] on input "range" at bounding box center [85, 187] width 21 height 1
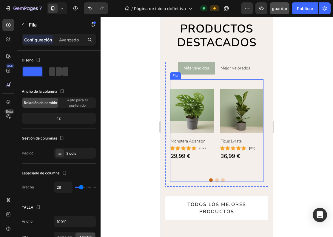
scroll to position [938, 0]
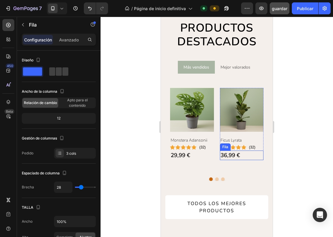
click at [255, 160] on div "36,99 € Precio del producto Precio del producto Fila" at bounding box center [242, 156] width 44 height 10
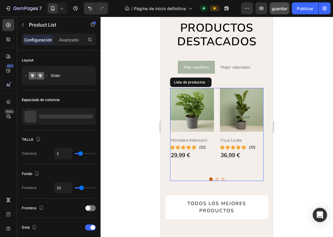
click at [252, 167] on div "Imágenes del producto Monstera Adansonii Título del producto icono icono icono …" at bounding box center [216, 134] width 93 height 93
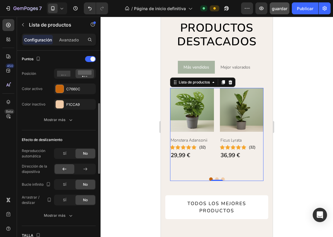
scroll to position [172, 0]
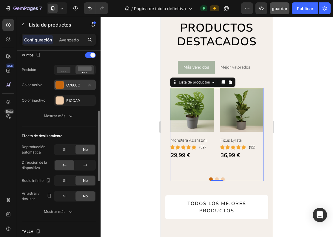
click at [78, 88] on div "C7660C" at bounding box center [75, 85] width 42 height 11
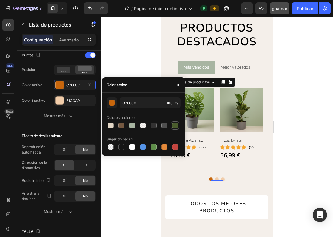
click at [177, 125] on div at bounding box center [175, 126] width 6 height 6
click at [75, 101] on div "F1CCA9" at bounding box center [74, 100] width 17 height 5
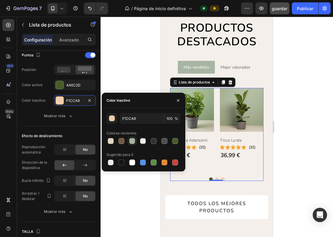
click at [133, 142] on div at bounding box center [132, 141] width 6 height 6
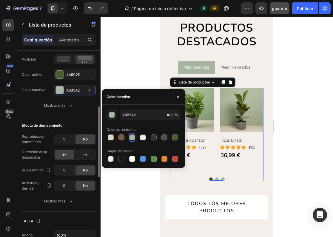
scroll to position [185, 0]
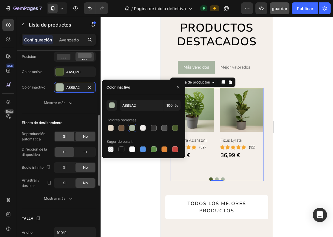
click at [67, 136] on div "SÍ" at bounding box center [65, 137] width 20 height 10
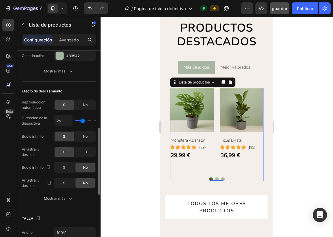
scroll to position [221, 0]
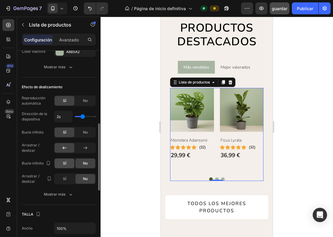
click at [65, 163] on span "SÍ" at bounding box center [64, 163] width 3 height 5
click at [64, 182] on span "SÍ" at bounding box center [64, 178] width 3 height 5
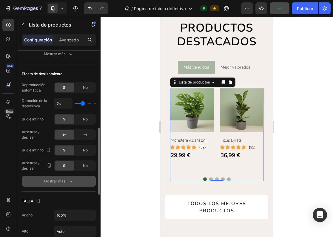
scroll to position [234, 0]
click at [73, 184] on icon "button" at bounding box center [71, 182] width 6 height 6
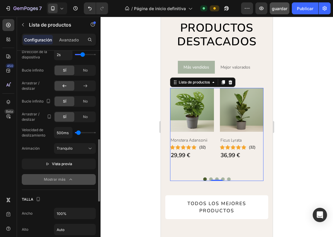
scroll to position [288, 0]
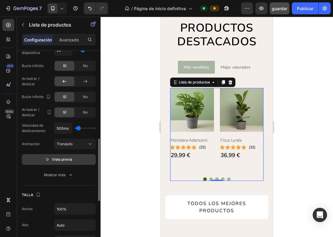
click at [64, 160] on span "Vista previa" at bounding box center [62, 160] width 20 height 6
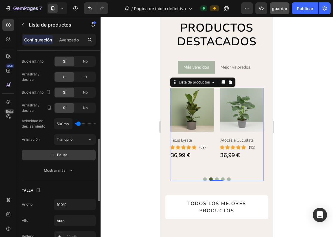
scroll to position [294, 0]
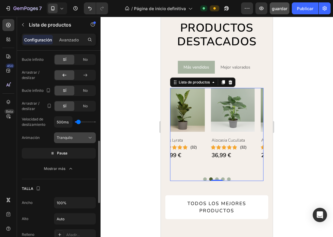
click at [79, 134] on button "Tranquilo" at bounding box center [75, 137] width 42 height 11
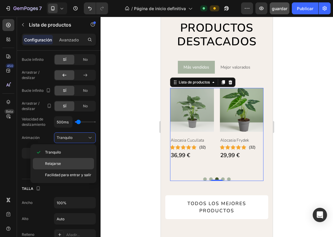
click at [77, 160] on div "Relajarse" at bounding box center [63, 163] width 61 height 11
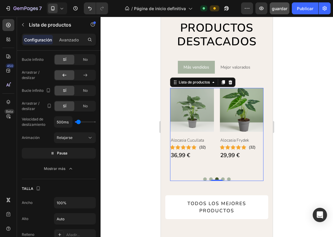
click at [67, 155] on span "Pausa" at bounding box center [62, 153] width 10 height 6
click at [67, 155] on span "Vista previa" at bounding box center [62, 153] width 20 height 6
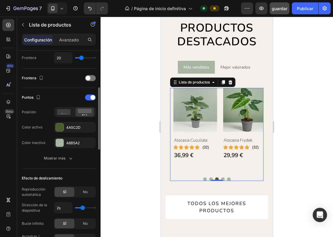
scroll to position [126, 0]
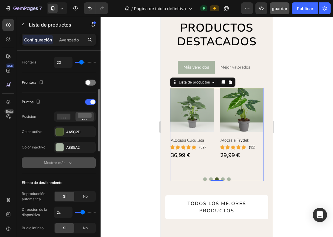
click at [49, 163] on div "Mostrar más" at bounding box center [59, 163] width 30 height 6
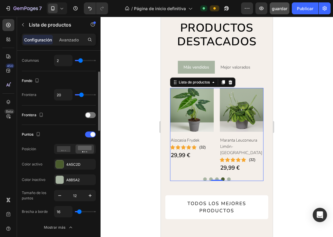
scroll to position [88, 0]
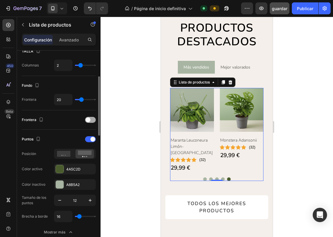
click at [89, 121] on span at bounding box center [88, 119] width 5 height 5
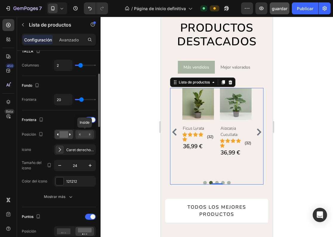
click at [85, 136] on rect at bounding box center [85, 134] width 14 height 7
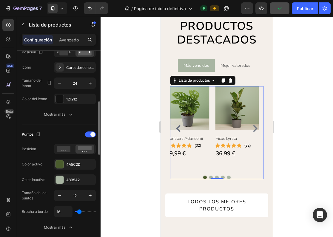
scroll to position [169, 0]
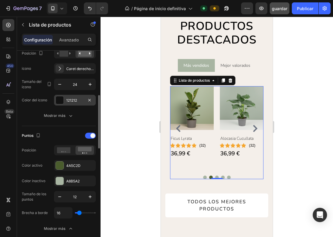
click at [74, 103] on div "121212" at bounding box center [75, 100] width 42 height 11
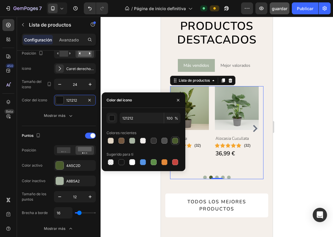
click at [174, 142] on div at bounding box center [175, 141] width 6 height 6
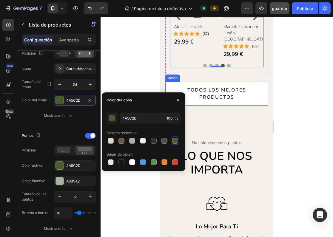
scroll to position [1053, 0]
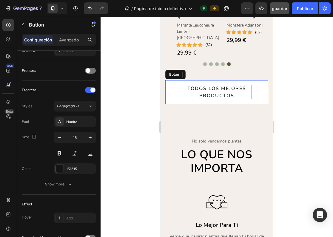
click at [217, 87] on div "TODOS LOS MEJORES PRODUCTOS" at bounding box center [217, 92] width 70 height 14
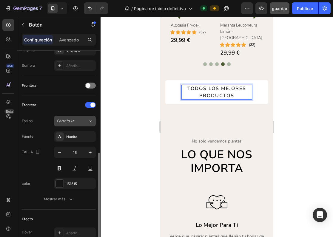
scroll to position [181, 0]
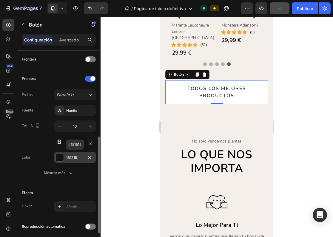
click at [72, 157] on div "151515" at bounding box center [74, 157] width 17 height 5
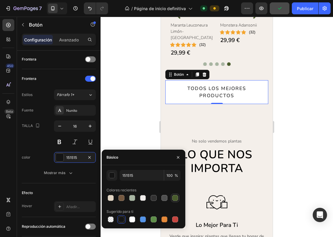
click at [172, 196] on div at bounding box center [175, 198] width 6 height 6
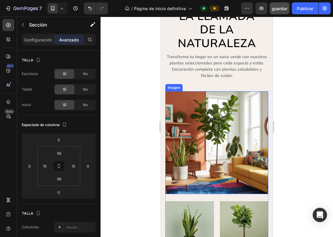
scroll to position [1580, 0]
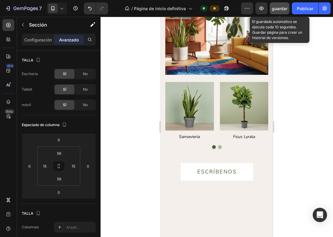
click at [280, 11] on div "guardar" at bounding box center [280, 8] width 16 height 6
